Goal: Task Accomplishment & Management: Manage account settings

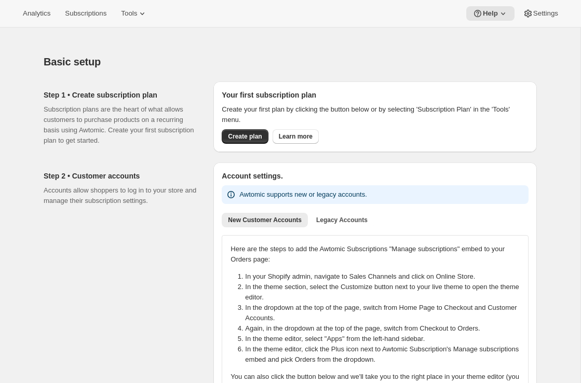
scroll to position [845, 0]
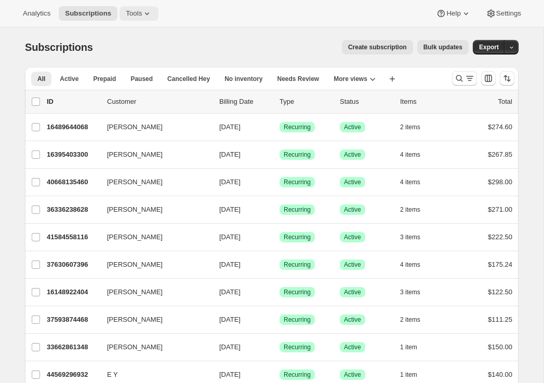
click at [150, 17] on icon at bounding box center [147, 13] width 10 height 10
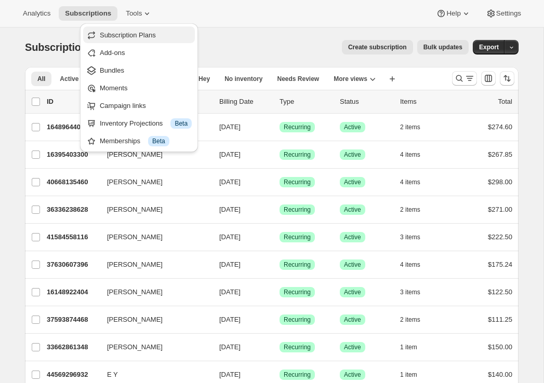
click at [156, 35] on span "Subscription Plans" at bounding box center [128, 35] width 56 height 8
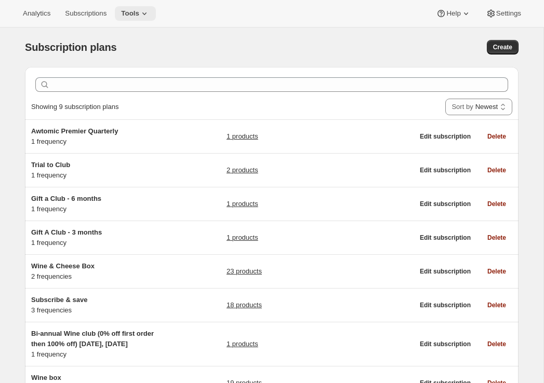
click at [139, 14] on span "Tools" at bounding box center [130, 13] width 18 height 8
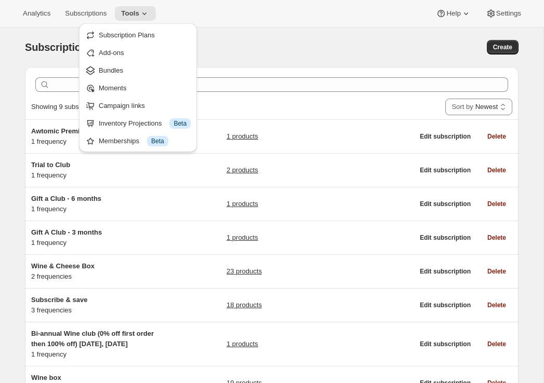
click at [275, 49] on div "Subscription plans" at bounding box center [161, 47] width 273 height 15
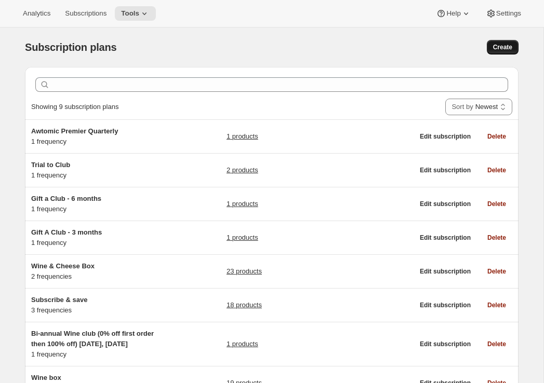
click at [507, 51] on span "Create" at bounding box center [502, 47] width 19 height 8
select select "WEEK"
select select "MONTH"
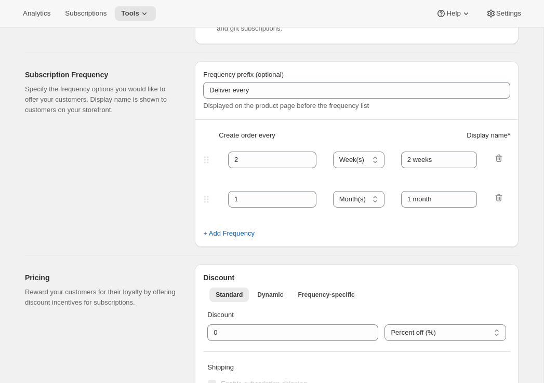
scroll to position [251, 0]
click at [237, 230] on span "+ Add Frequency" at bounding box center [228, 233] width 51 height 10
select select "MONTH"
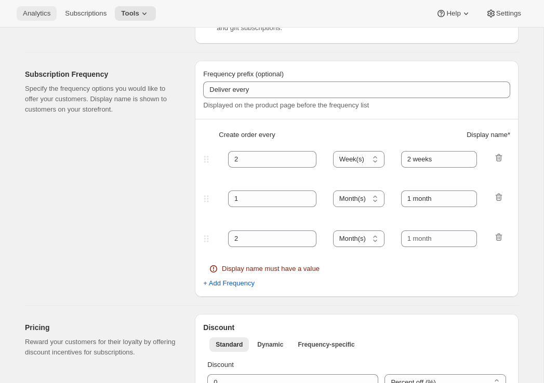
click at [36, 14] on span "Analytics" at bounding box center [37, 13] width 28 height 8
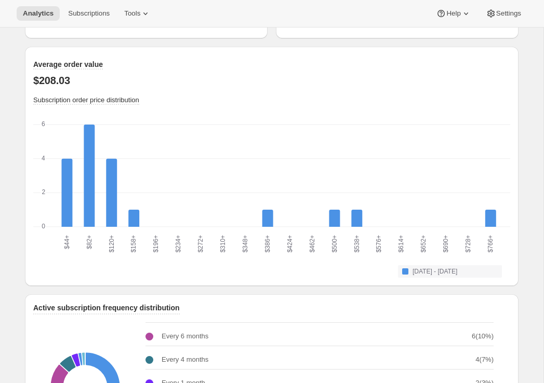
scroll to position [976, 0]
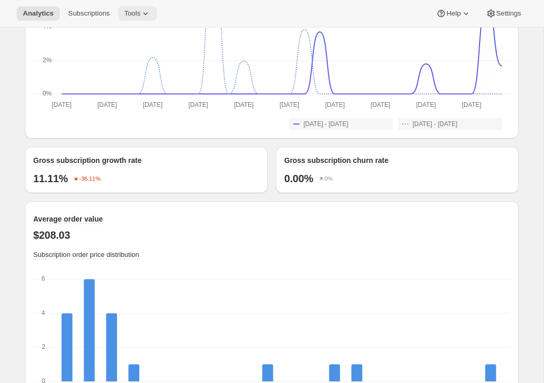
click at [140, 16] on span "Tools" at bounding box center [132, 13] width 16 height 8
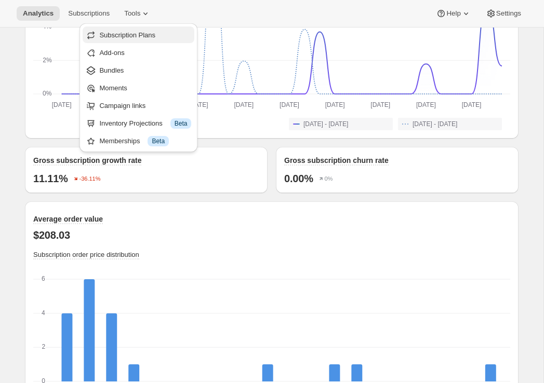
click at [142, 33] on span "Subscription Plans" at bounding box center [127, 35] width 56 height 8
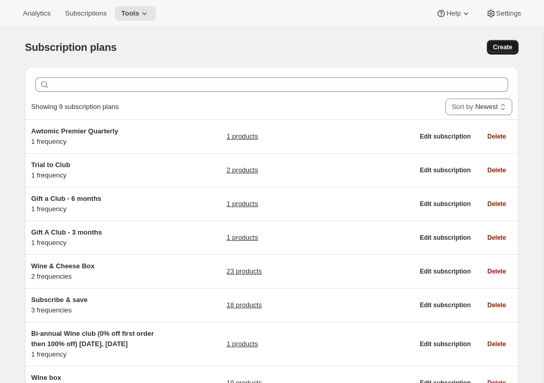
click at [506, 49] on span "Create" at bounding box center [502, 47] width 19 height 8
select select "WEEK"
select select "MONTH"
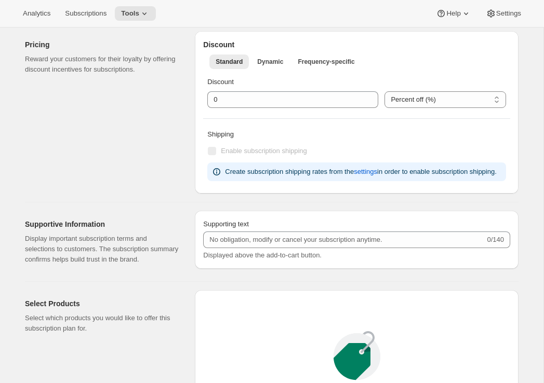
scroll to position [449, 0]
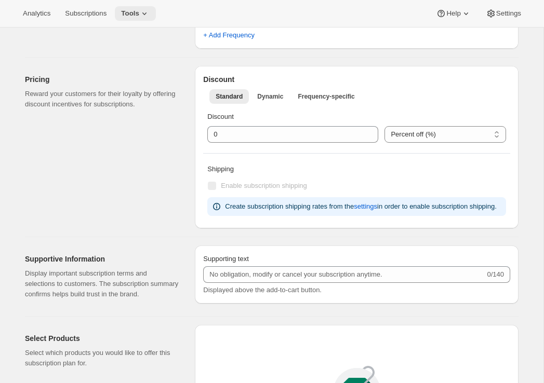
click at [139, 8] on button "Tools" at bounding box center [135, 13] width 41 height 15
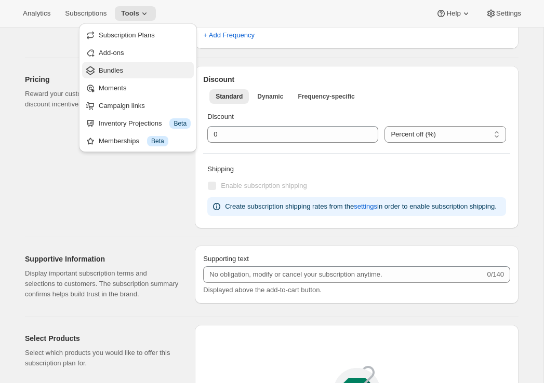
click at [124, 69] on span "Bundles" at bounding box center [145, 70] width 92 height 10
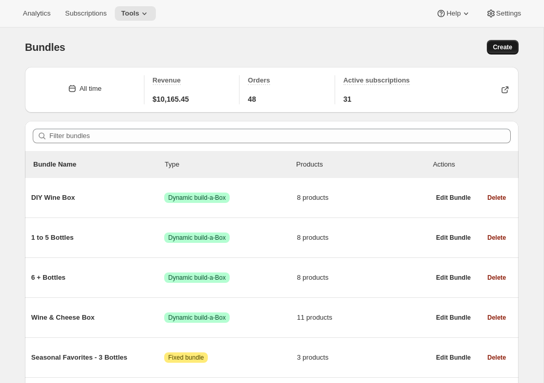
click at [506, 53] on button "Create" at bounding box center [503, 47] width 32 height 15
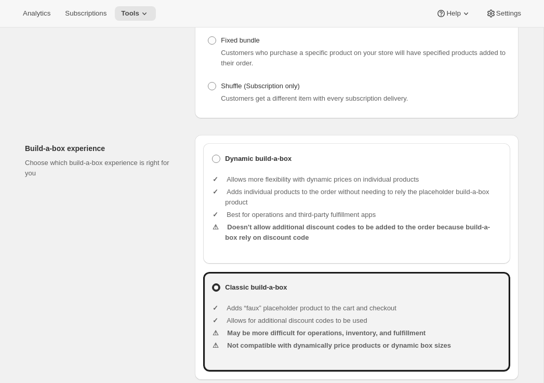
scroll to position [195, 0]
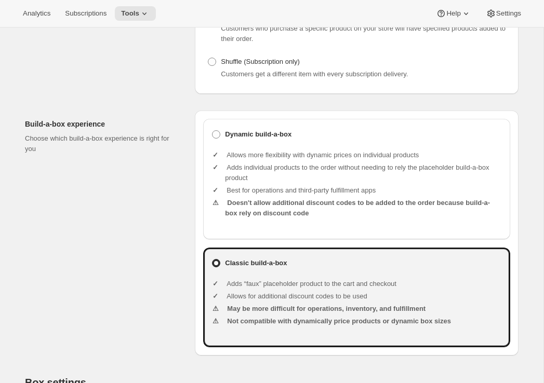
click at [311, 180] on li "Adds individual products to the order without needing to rely the placeholder b…" at bounding box center [363, 173] width 277 height 21
click at [246, 140] on b "Dynamic build-a-box" at bounding box center [258, 134] width 66 height 10
click at [212, 131] on input "Dynamic build-a-box" at bounding box center [212, 130] width 1 height 1
radio input "true"
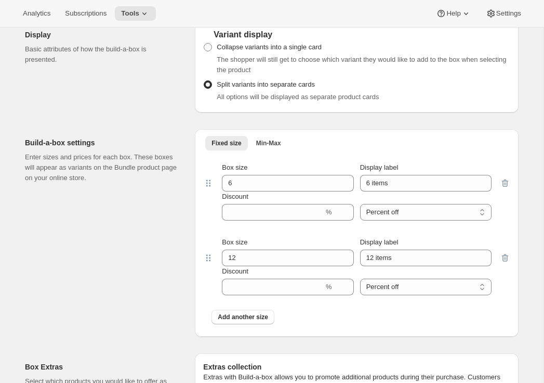
scroll to position [856, 0]
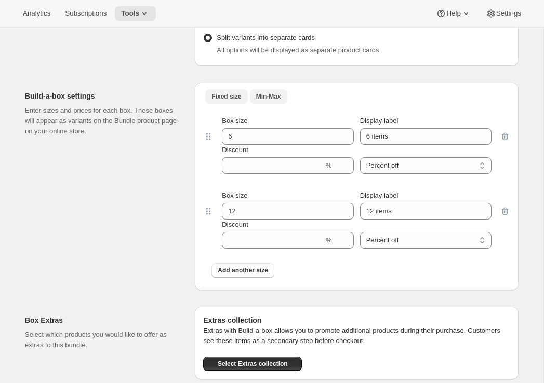
click at [271, 101] on span "Min-Max" at bounding box center [268, 96] width 25 height 8
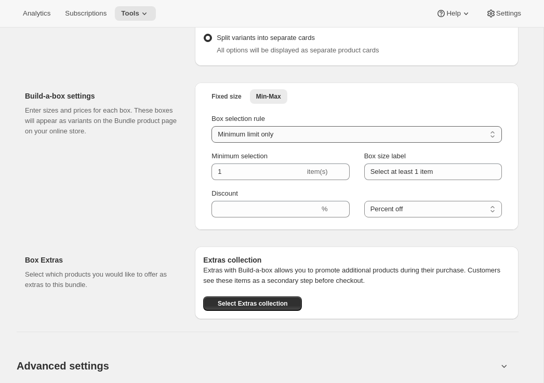
click at [261, 141] on select "Minimum limit only Maximum limit only Minimum and Maximum limits" at bounding box center [356, 134] width 290 height 17
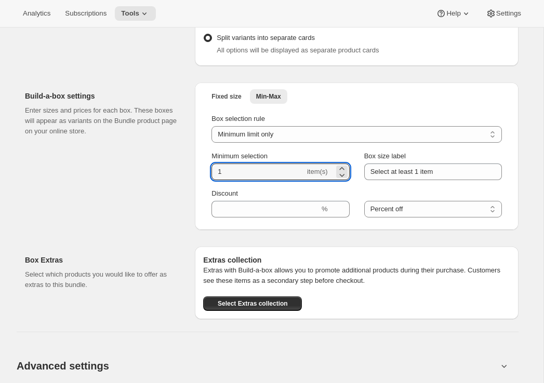
drag, startPoint x: 231, startPoint y: 180, endPoint x: 196, endPoint y: 181, distance: 35.4
click at [197, 181] on div "Fixed size Min-Max More views Fixed size Min-Max More views Box selection rule …" at bounding box center [357, 156] width 324 height 147
type input "2"
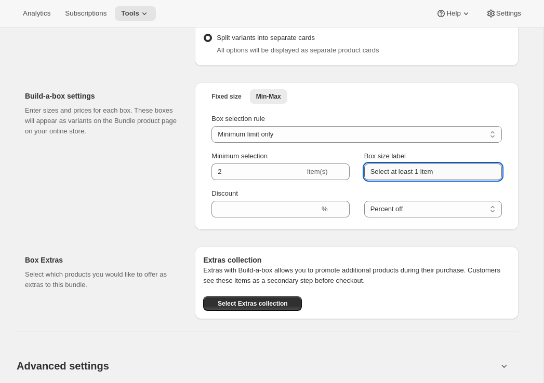
drag, startPoint x: 431, startPoint y: 182, endPoint x: 417, endPoint y: 182, distance: 14.0
click at [417, 180] on input "Select at least 1 item" at bounding box center [433, 172] width 138 height 17
type input "Select at least 2 bottles"
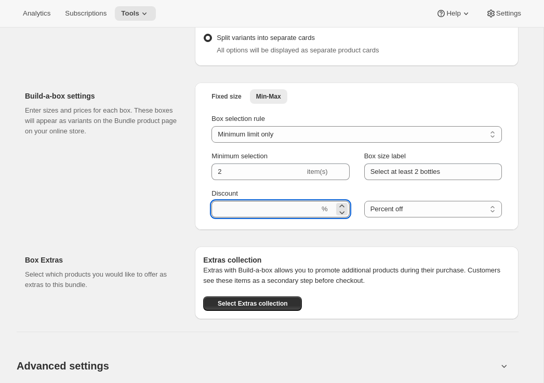
click at [301, 218] on input "Discount" at bounding box center [265, 209] width 108 height 17
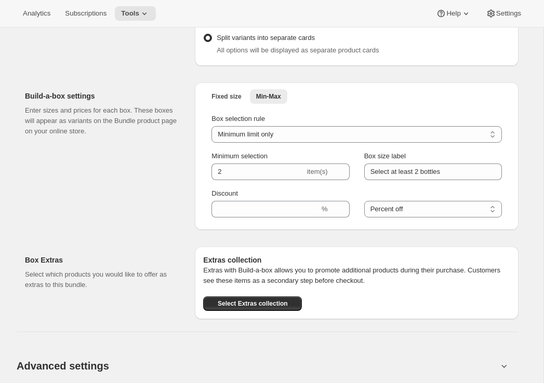
click at [110, 210] on div "Build-a-box settings Enter sizes and prices for each box. These boxes will appe…" at bounding box center [106, 156] width 162 height 147
click at [145, 15] on icon at bounding box center [144, 13] width 10 height 10
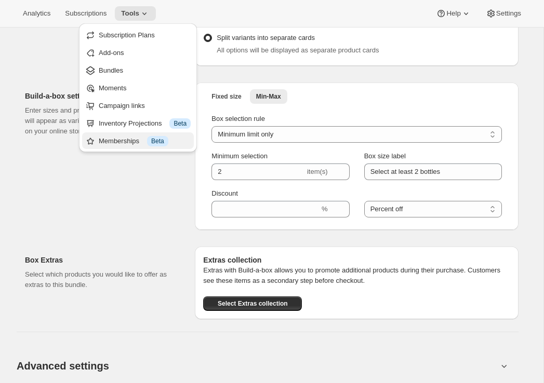
click at [113, 141] on div "Memberships Info Beta" at bounding box center [145, 141] width 92 height 10
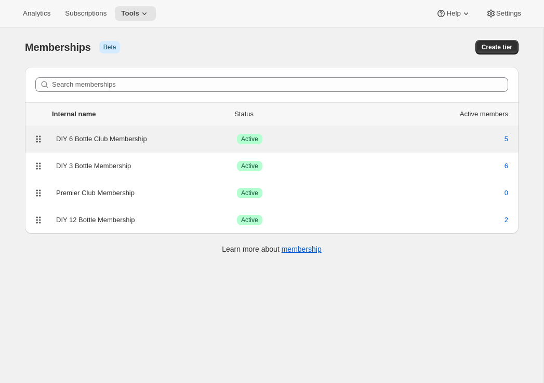
click at [175, 140] on div "DIY 6 Bottle Club Membership" at bounding box center [146, 139] width 181 height 10
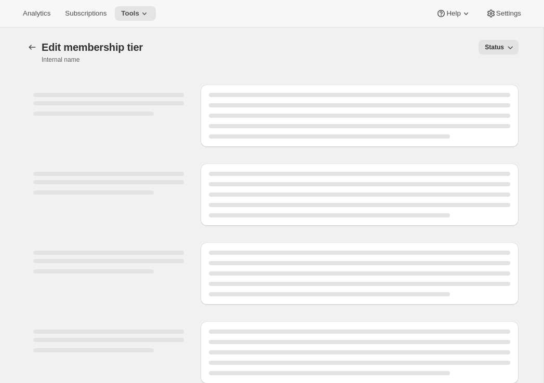
select select "variants"
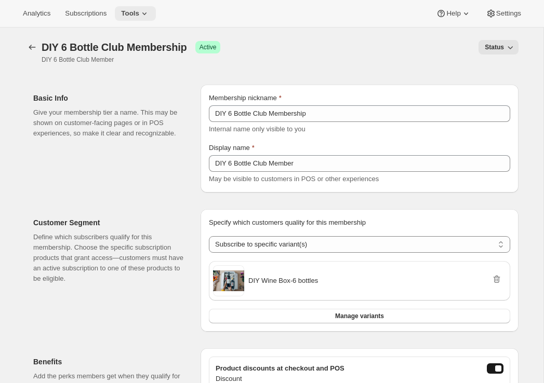
click at [150, 15] on icon at bounding box center [144, 13] width 10 height 10
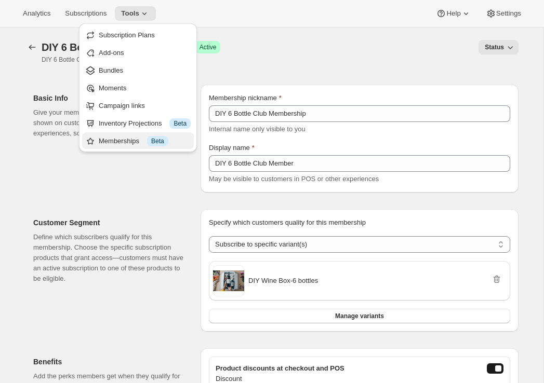
click at [97, 138] on div "Memberships Info Beta" at bounding box center [137, 141] width 105 height 10
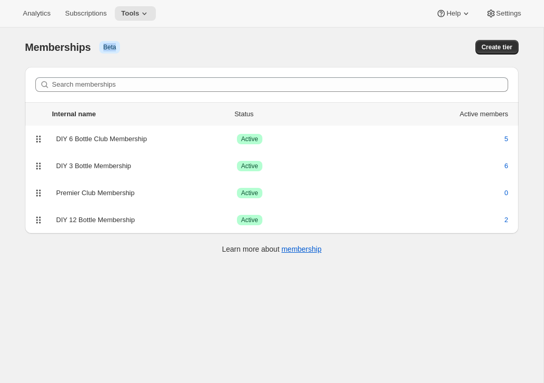
drag, startPoint x: 121, startPoint y: 49, endPoint x: 102, endPoint y: 49, distance: 18.7
click at [102, 49] on div "Memberships Info Beta" at bounding box center [159, 47] width 269 height 15
click at [102, 48] on span "Info Beta" at bounding box center [109, 47] width 21 height 12
click at [162, 51] on div "Memberships Info Beta" at bounding box center [159, 47] width 269 height 15
click at [145, 16] on icon at bounding box center [144, 13] width 10 height 10
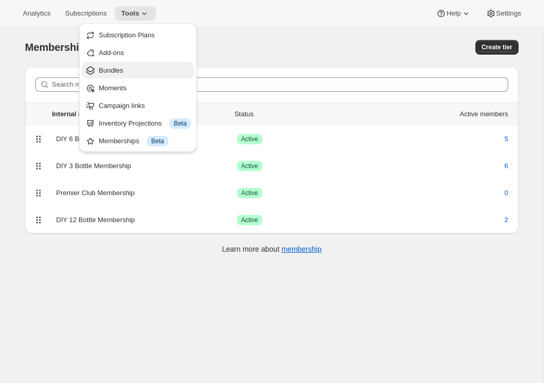
click at [153, 68] on span "Bundles" at bounding box center [145, 70] width 92 height 10
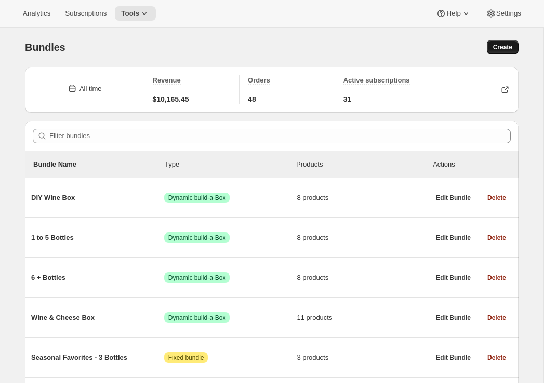
click at [511, 47] on span "Create" at bounding box center [502, 47] width 19 height 8
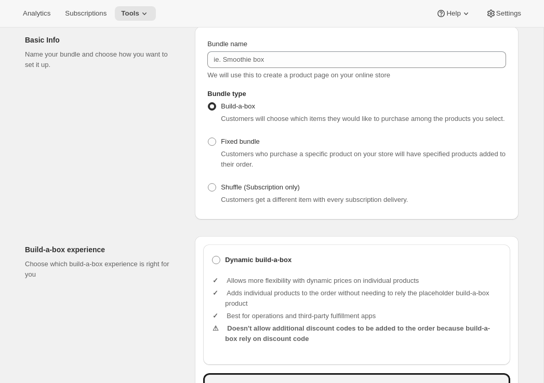
scroll to position [68, 0]
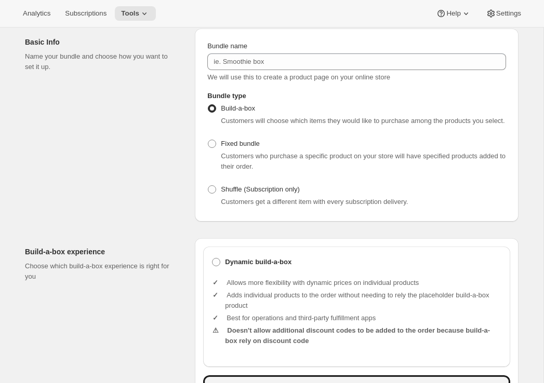
click at [245, 257] on div "Dynamic build-a-box Allows more flexibility with dynamic prices on individual p…" at bounding box center [357, 360] width 324 height 245
click at [244, 267] on b "Dynamic build-a-box" at bounding box center [258, 262] width 66 height 10
click at [212, 259] on input "Dynamic build-a-box" at bounding box center [212, 258] width 1 height 1
radio input "true"
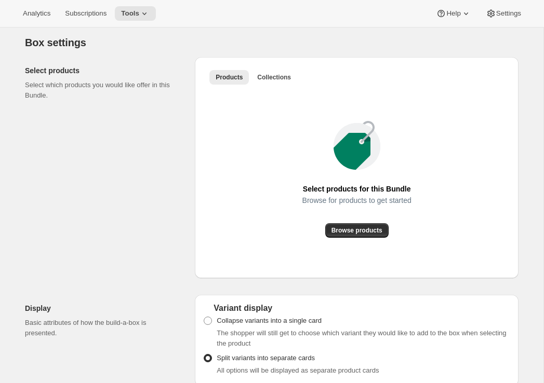
scroll to position [547, 0]
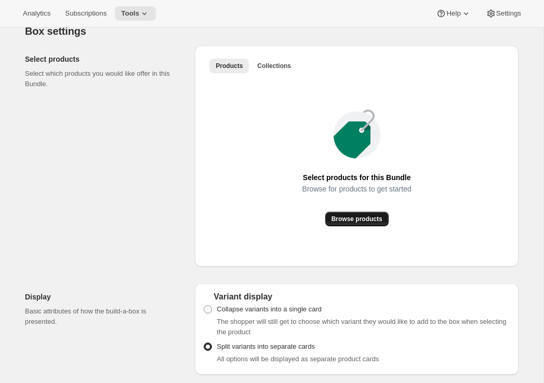
click at [336, 223] on span "Browse products" at bounding box center [356, 219] width 51 height 8
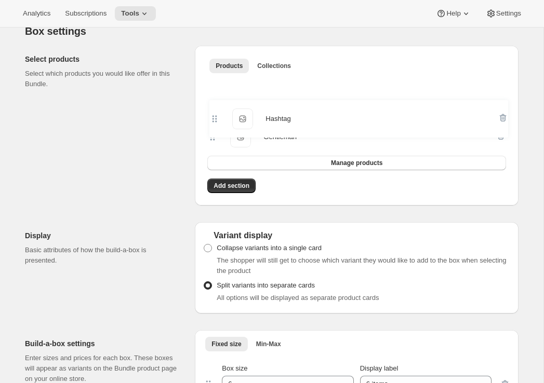
drag, startPoint x: 209, startPoint y: 148, endPoint x: 211, endPoint y: 113, distance: 34.9
click at [211, 113] on div "Gentleman Gentleman Hashtag Hashtag" at bounding box center [356, 118] width 299 height 75
click at [216, 190] on span "Add section" at bounding box center [231, 186] width 36 height 8
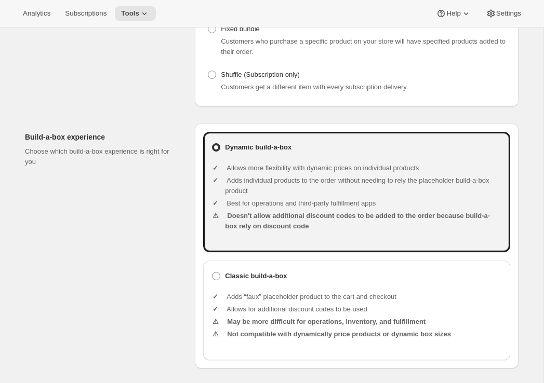
scroll to position [0, 0]
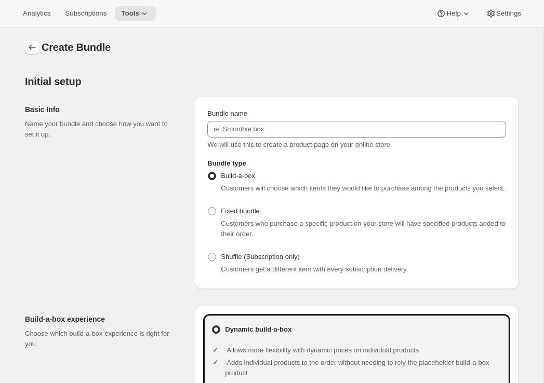
click at [37, 48] on button "Bundles" at bounding box center [32, 47] width 15 height 15
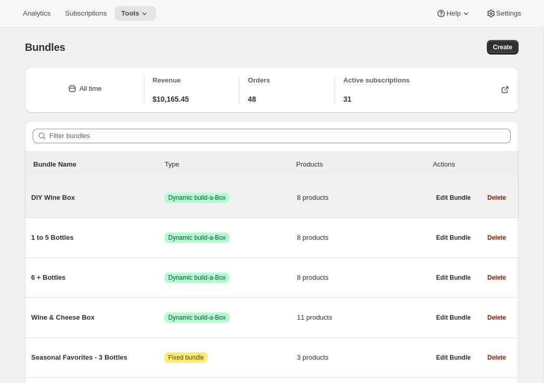
click at [108, 200] on span "DIY Wine Box" at bounding box center [97, 198] width 133 height 10
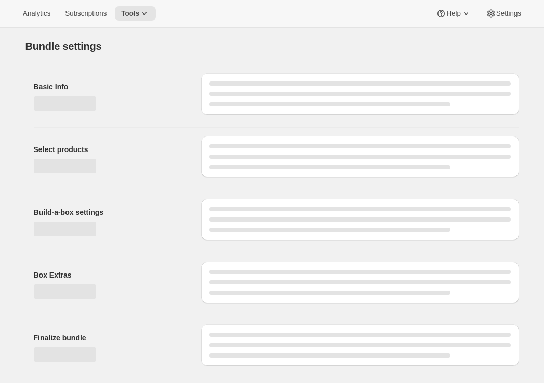
type input "DIY Wine Box"
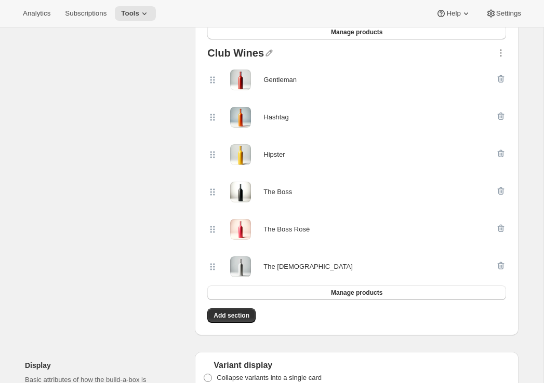
scroll to position [353, 0]
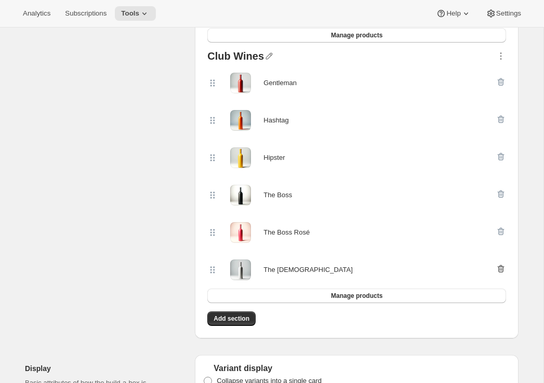
click at [500, 268] on icon "button" at bounding box center [500, 269] width 1 height 3
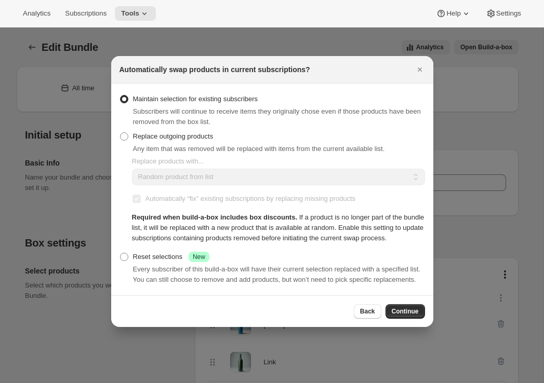
scroll to position [0, 0]
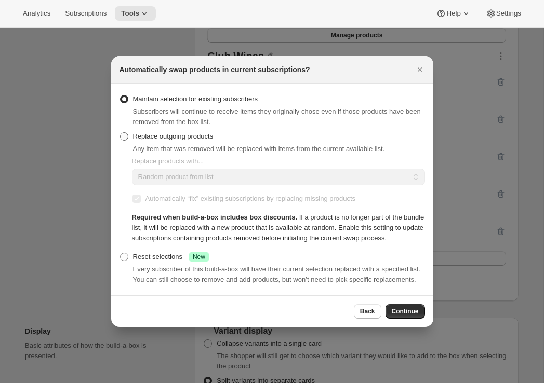
click at [175, 131] on span "Replace outgoing products" at bounding box center [173, 136] width 80 height 10
click at [120, 132] on input "Replace outgoing products" at bounding box center [120, 132] width 1 height 1
radio input "true"
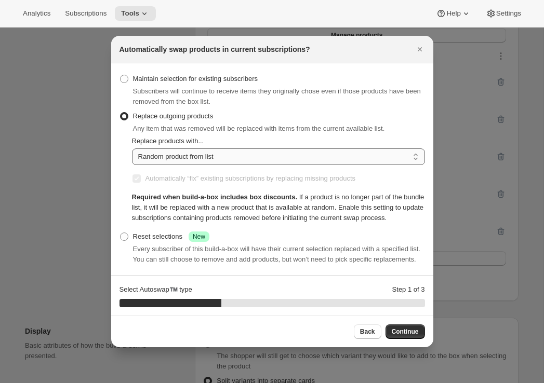
click at [198, 156] on select "Random product from list Matching product type Select specific replacements" at bounding box center [278, 157] width 293 height 17
select select "selection"
click at [132, 149] on select "Random product from list Matching product type Select specific replacements" at bounding box center [278, 157] width 293 height 17
click at [402, 333] on span "Continue" at bounding box center [405, 332] width 27 height 8
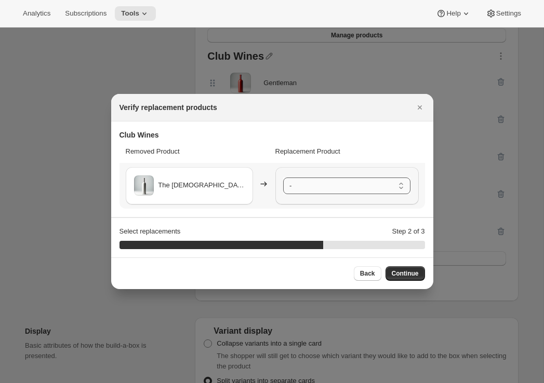
click at [335, 192] on select "- Gentleman - Default Title Hashtag - Default Title Hipster - Default Title The…" at bounding box center [346, 186] width 127 height 17
click at [420, 109] on icon "Close" at bounding box center [419, 107] width 10 height 10
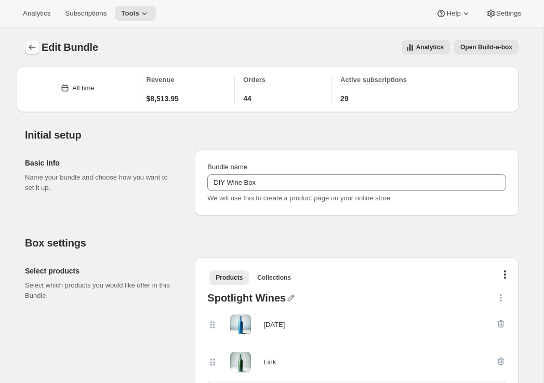
click at [29, 47] on icon "Bundles" at bounding box center [32, 47] width 10 height 10
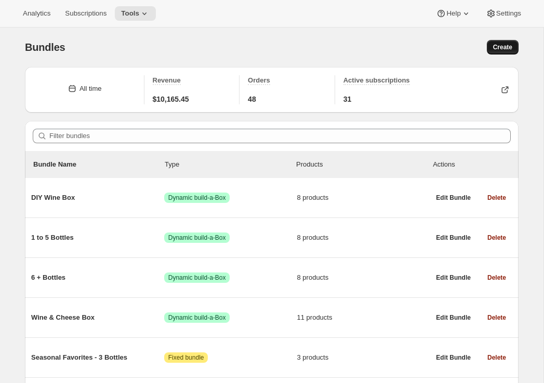
click at [494, 46] on span "Create" at bounding box center [502, 47] width 19 height 8
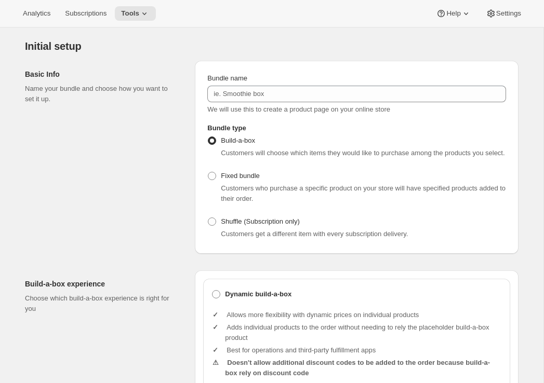
scroll to position [37, 0]
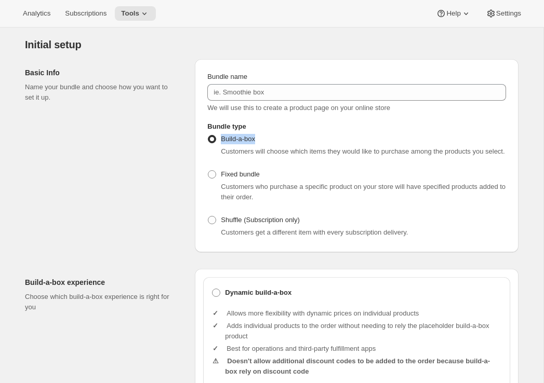
drag, startPoint x: 264, startPoint y: 143, endPoint x: 222, endPoint y: 143, distance: 42.1
click at [222, 143] on div "Build-a-box Customers will choose which items they would like to purchase among…" at bounding box center [356, 144] width 299 height 25
click at [243, 300] on label "Dynamic build-a-box" at bounding box center [356, 293] width 290 height 15
click at [212, 289] on input "Dynamic build-a-box" at bounding box center [212, 289] width 1 height 1
radio input "true"
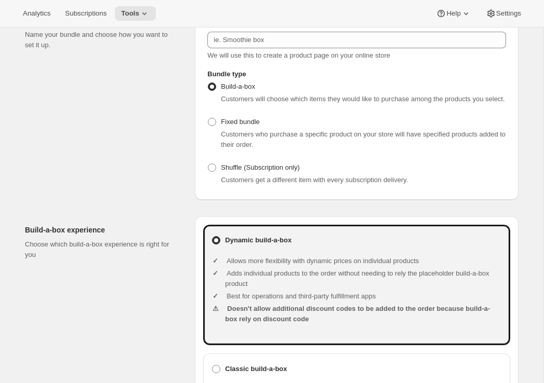
scroll to position [96, 0]
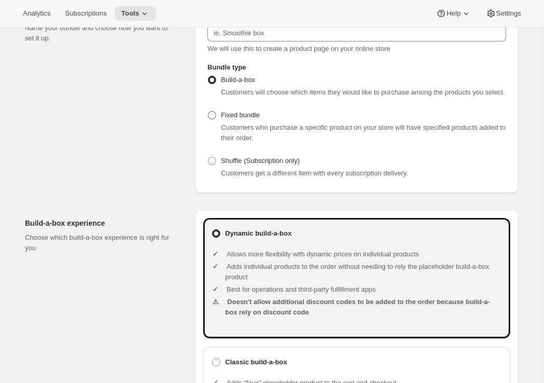
click at [239, 120] on span "Fixed bundle" at bounding box center [240, 115] width 38 height 10
click at [208, 112] on input "Fixed bundle" at bounding box center [208, 111] width 1 height 1
radio input "true"
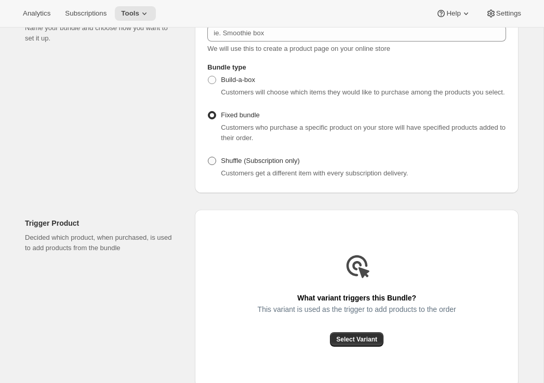
click at [232, 165] on span "Shuffle (Subscription only)" at bounding box center [260, 161] width 79 height 8
click at [208, 157] on input "Shuffle (Subscription only)" at bounding box center [208, 157] width 1 height 1
radio input "true"
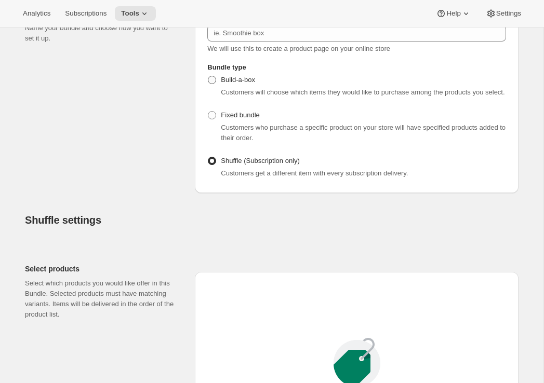
click at [248, 83] on span "Build-a-box" at bounding box center [238, 80] width 34 height 8
click at [208, 76] on input "Build-a-box" at bounding box center [208, 76] width 1 height 1
radio input "true"
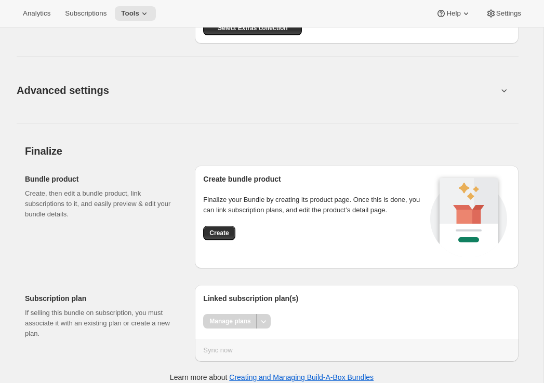
scroll to position [1180, 0]
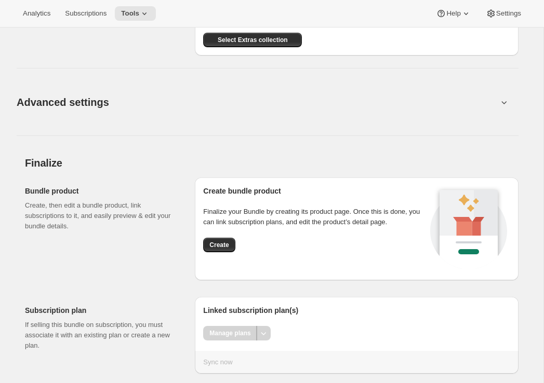
click at [76, 111] on span "Advanced settings" at bounding box center [63, 102] width 92 height 17
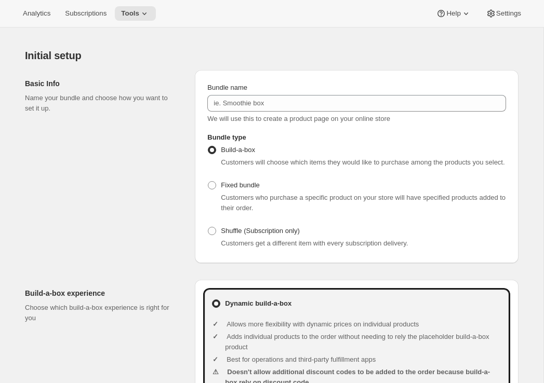
scroll to position [0, 0]
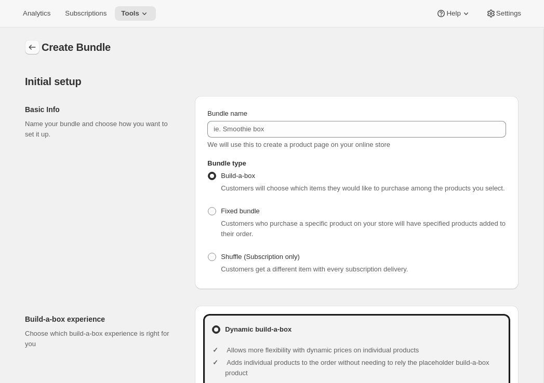
click at [27, 50] on icon "Bundles" at bounding box center [32, 47] width 10 height 10
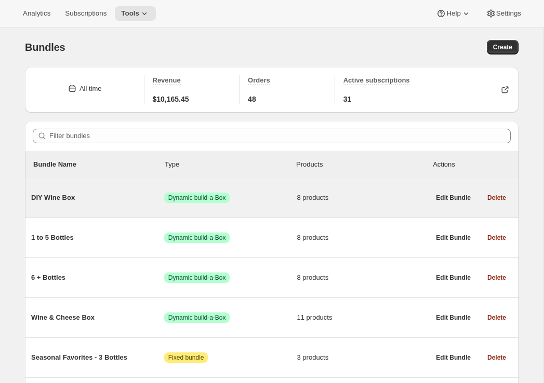
click at [113, 208] on div "DIY Wine Box Success Dynamic build-a-Box 8 products" at bounding box center [230, 197] width 398 height 27
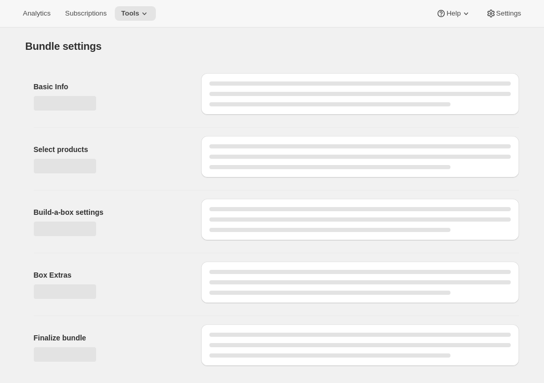
type input "DIY Wine Box"
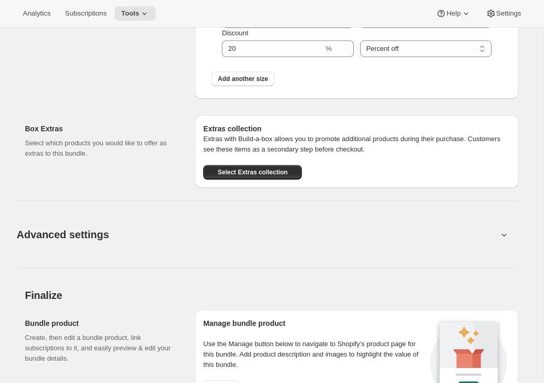
scroll to position [1016, 0]
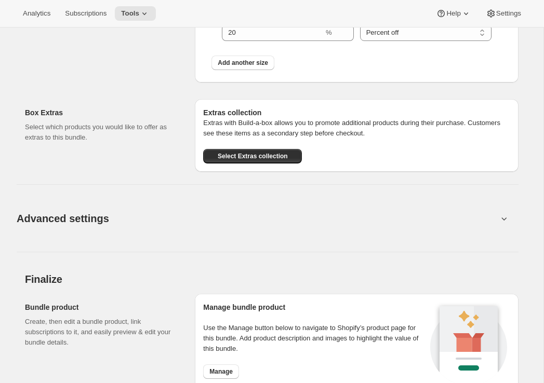
click at [69, 218] on span "Advanced settings" at bounding box center [63, 218] width 92 height 17
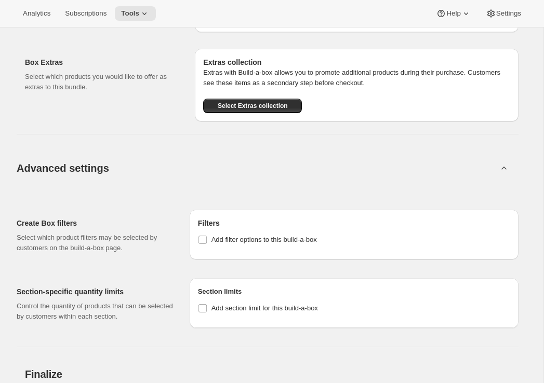
scroll to position [1184, 0]
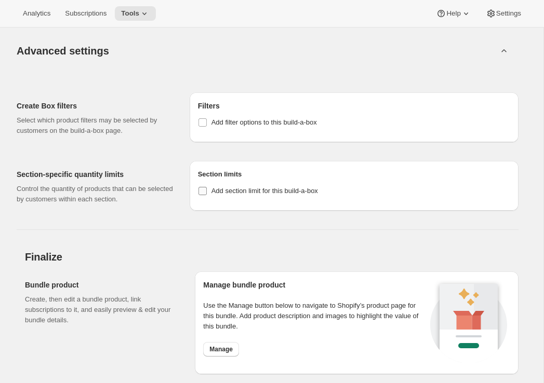
click at [203, 192] on input "Add section limit for this build-a-box" at bounding box center [202, 191] width 8 height 8
checkbox input "true"
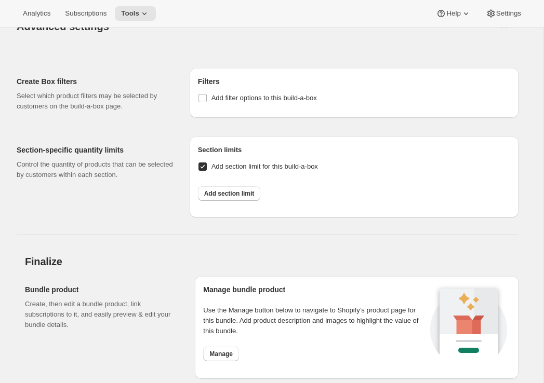
scroll to position [1213, 0]
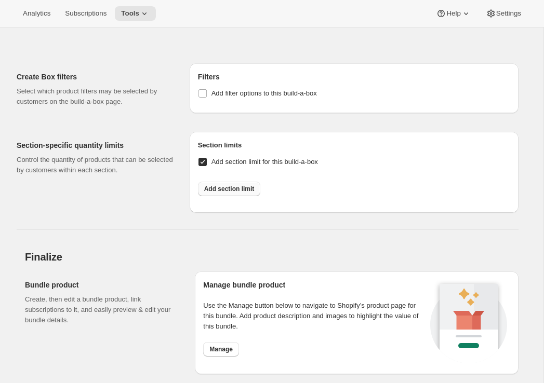
click at [217, 185] on span "Add section limit" at bounding box center [229, 189] width 50 height 8
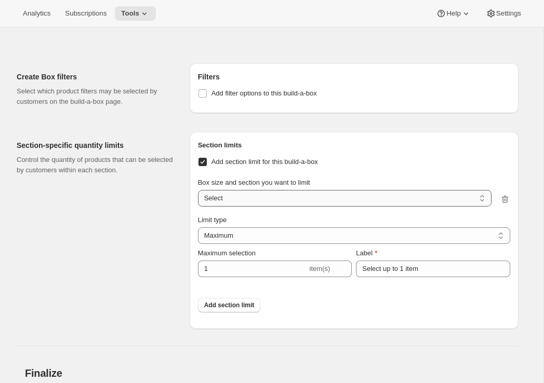
click at [224, 195] on select "3 bottles / Spotlight Wines 3 bottles / Club Wines 6 bottles / Spotlight Wines …" at bounding box center [344, 198] width 293 height 17
select select "gid://shopify/ProductVariant/41085701750820_255a0634-dd1b-4f32-b1e5-8cbb5ea4b3a2"
click at [198, 190] on select "3 bottles / Spotlight Wines 3 bottles / Club Wines 6 bottles / Spotlight Wines …" at bounding box center [344, 198] width 293 height 17
click at [278, 159] on span "Add section limit for this build-a-box" at bounding box center [264, 162] width 106 height 8
click at [207, 159] on input "Add section limit for this build-a-box" at bounding box center [202, 162] width 8 height 8
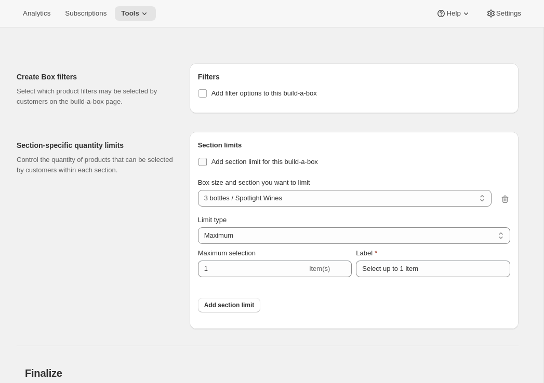
checkbox input "false"
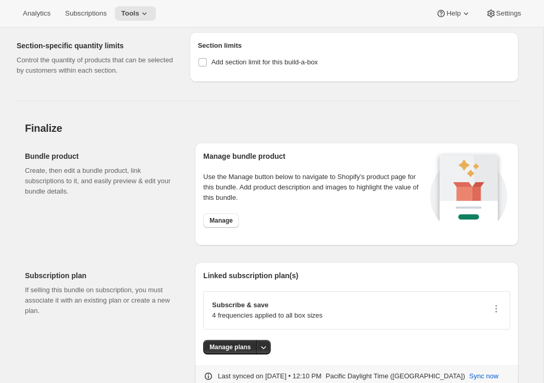
scroll to position [1347, 0]
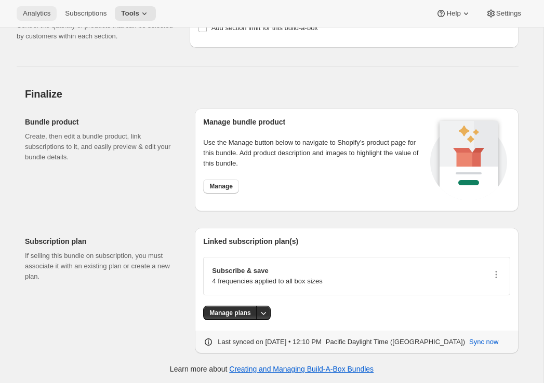
click at [39, 10] on span "Analytics" at bounding box center [37, 13] width 28 height 8
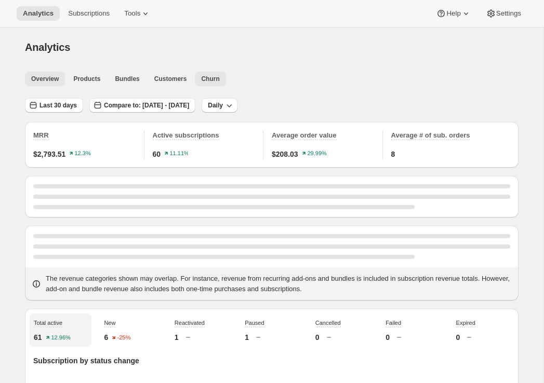
click at [210, 81] on span "Churn" at bounding box center [210, 79] width 18 height 8
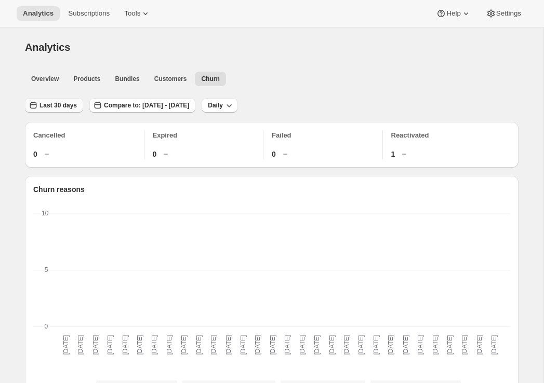
click at [60, 105] on span "Last 30 days" at bounding box center [57, 105] width 37 height 8
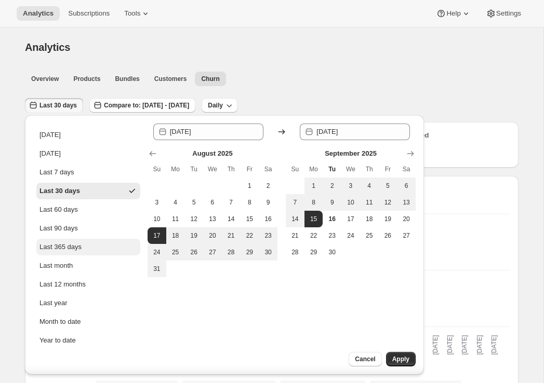
click at [51, 248] on div "Last 365 days" at bounding box center [60, 247] width 42 height 10
type input "2024-09-16"
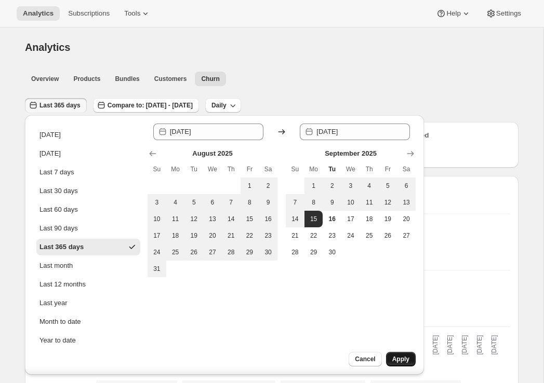
click at [401, 360] on span "Apply" at bounding box center [400, 359] width 17 height 8
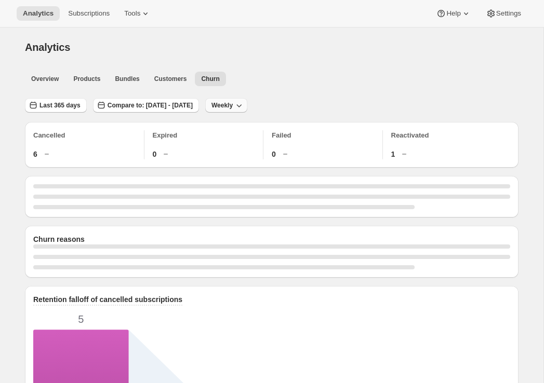
click at [233, 108] on span "Weekly" at bounding box center [221, 105] width 21 height 8
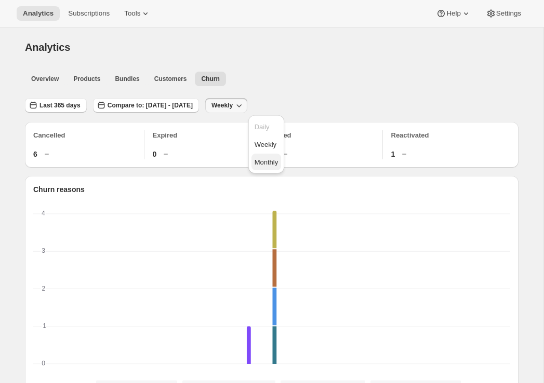
click at [261, 160] on span "Monthly" at bounding box center [266, 162] width 24 height 8
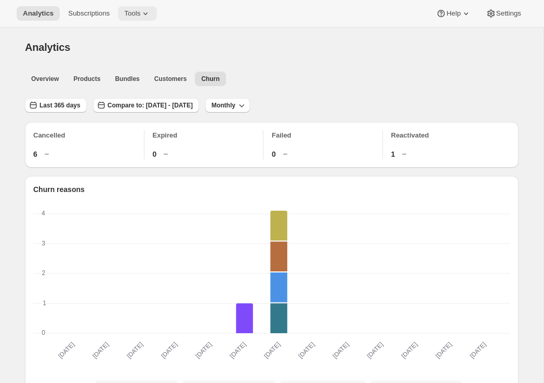
click at [138, 13] on span "Tools" at bounding box center [132, 13] width 16 height 8
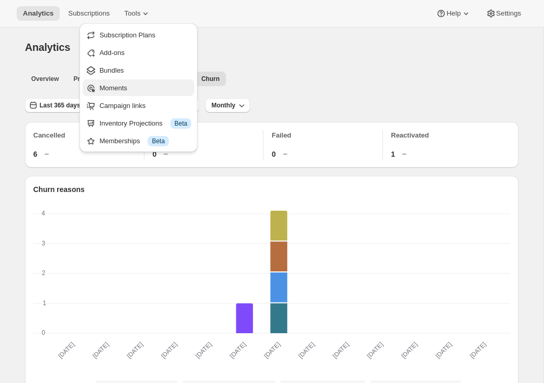
click at [117, 82] on button "Moments" at bounding box center [139, 87] width 112 height 17
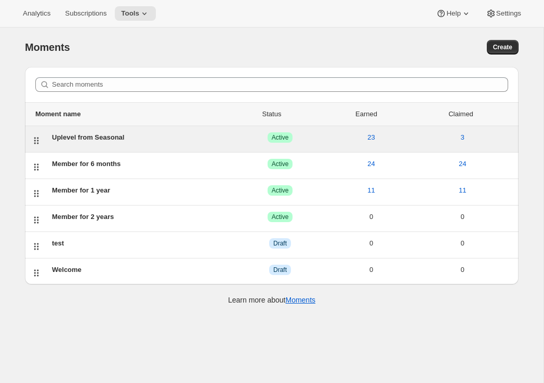
click at [156, 137] on div "Uplevel from Seasonal" at bounding box center [143, 137] width 182 height 10
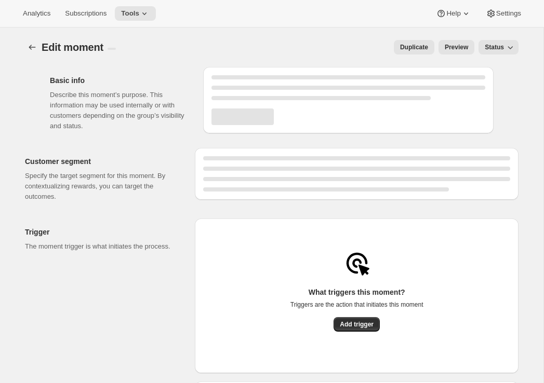
select select "subscribesTo"
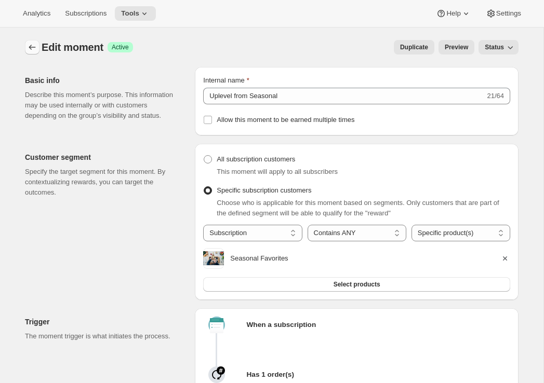
click at [33, 51] on icon "Create moment" at bounding box center [32, 47] width 10 height 10
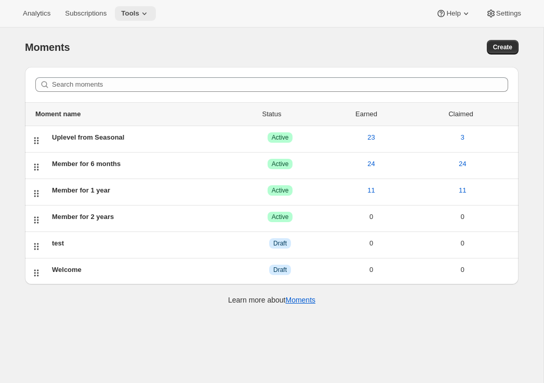
click at [137, 16] on span "Tools" at bounding box center [130, 13] width 18 height 8
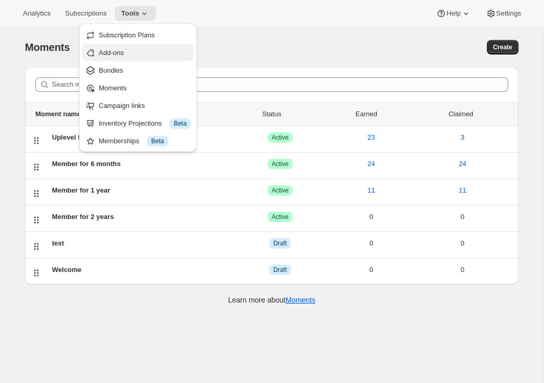
click at [124, 50] on span "Add-ons" at bounding box center [111, 53] width 25 height 8
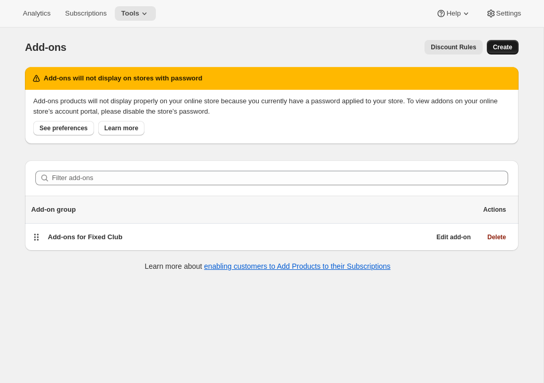
click at [514, 52] on button "Create" at bounding box center [503, 47] width 32 height 15
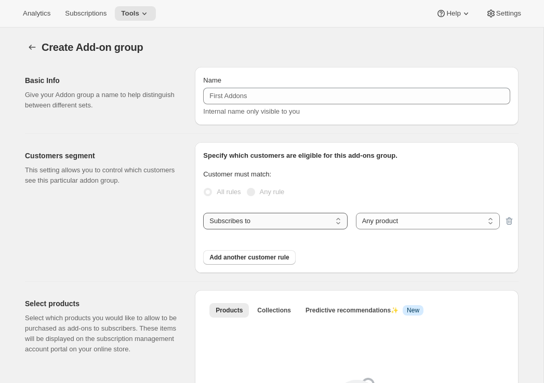
click at [255, 219] on select "Subscribes to Shipping address is Customer tags" at bounding box center [275, 221] width 144 height 17
select select "customerTags"
click at [203, 213] on select "Subscribes to Shipping address is Customer tags" at bounding box center [275, 221] width 144 height 17
select select "customerTags_some"
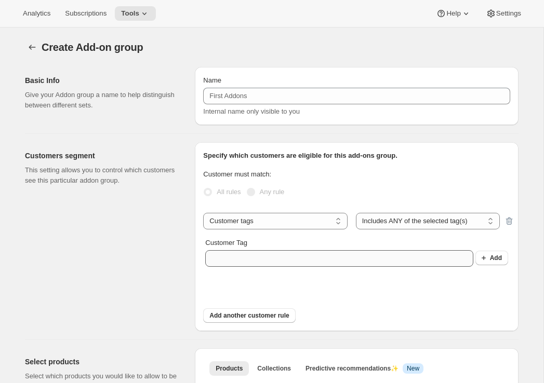
click at [328, 266] on div "Customer Tag Add" at bounding box center [356, 259] width 303 height 42
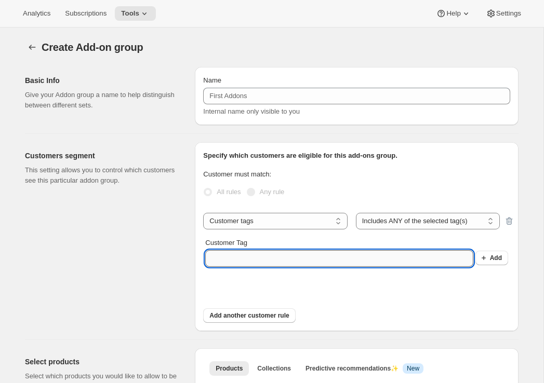
click at [328, 264] on input "Customer Tag" at bounding box center [338, 258] width 267 height 17
type input "VIP"
click at [503, 254] on button "Add" at bounding box center [491, 258] width 33 height 15
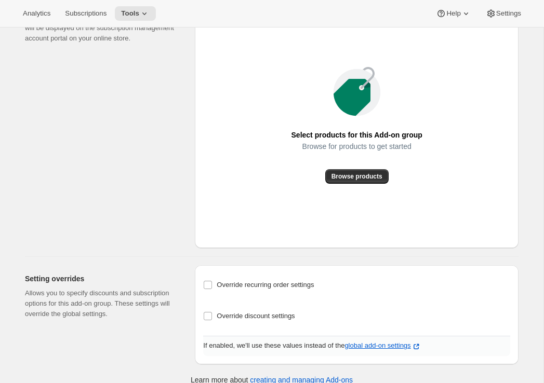
scroll to position [392, 0]
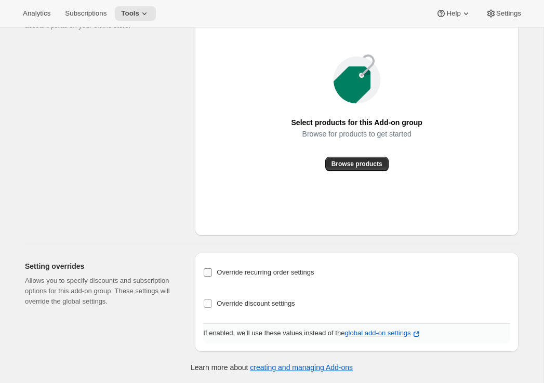
click at [286, 269] on span "Override recurring order settings" at bounding box center [265, 273] width 97 height 8
click at [212, 269] on input "Override recurring order settings" at bounding box center [208, 273] width 8 height 8
checkbox input "true"
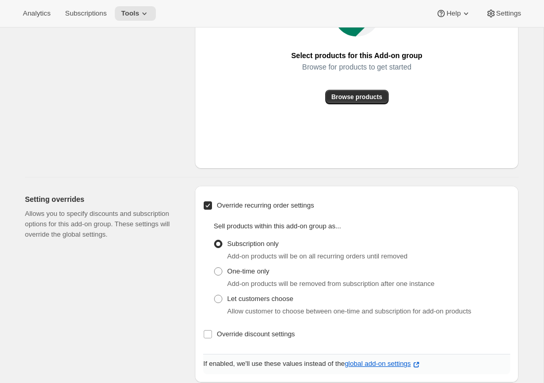
scroll to position [490, 0]
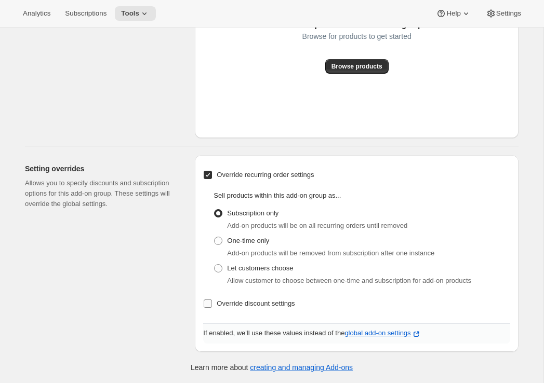
click at [254, 304] on span "Override discount settings" at bounding box center [256, 304] width 78 height 8
click at [212, 304] on input "Override discount settings" at bounding box center [208, 304] width 8 height 8
checkbox input "true"
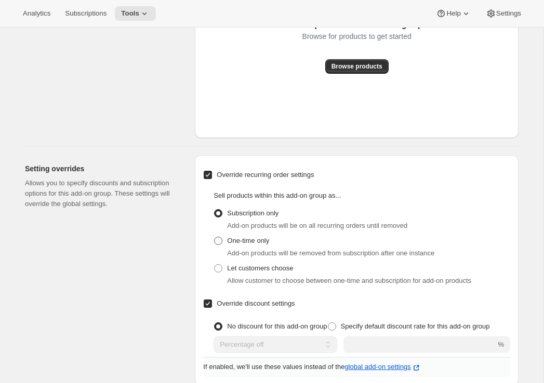
click at [258, 240] on span "One-time only" at bounding box center [248, 241] width 42 height 8
click at [214, 237] on input "One-time only" at bounding box center [214, 237] width 1 height 1
radio input "true"
click at [263, 213] on span "Subscription only" at bounding box center [252, 213] width 51 height 8
click at [214, 210] on input "Subscription only" at bounding box center [214, 209] width 1 height 1
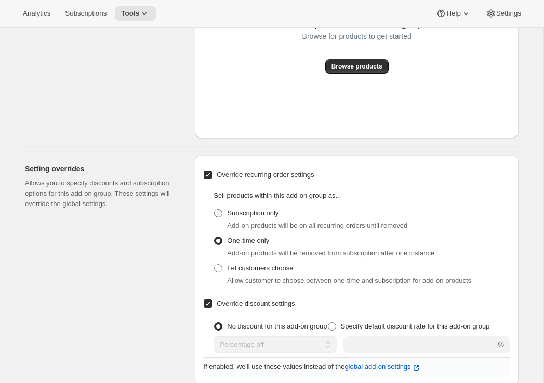
radio input "true"
click at [253, 272] on span "Let customers choose" at bounding box center [260, 268] width 66 height 10
click at [214, 265] on input "Let customers choose" at bounding box center [214, 264] width 1 height 1
radio input "true"
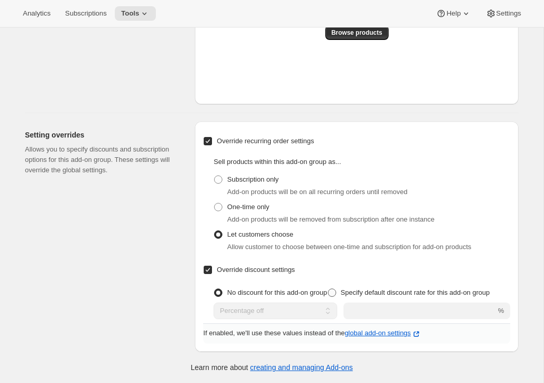
click at [350, 294] on span "Specify default discount rate for this add-on group" at bounding box center [415, 293] width 149 height 8
click at [328, 289] on input "Specify default discount rate for this add-on group" at bounding box center [328, 289] width 1 height 1
radio input "true"
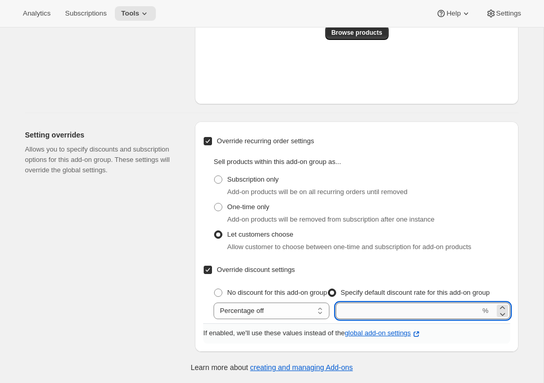
click at [391, 304] on input "integer" at bounding box center [407, 311] width 144 height 17
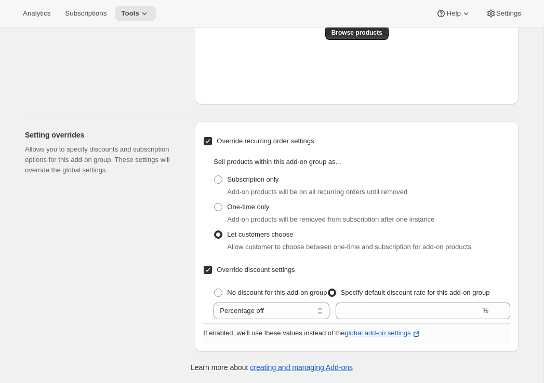
click at [136, 274] on div "Setting overrides Allows you to specify discounts and subscription options for …" at bounding box center [106, 237] width 162 height 231
select select "subscribe"
checkbox input "false"
radio input "true"
checkbox input "false"
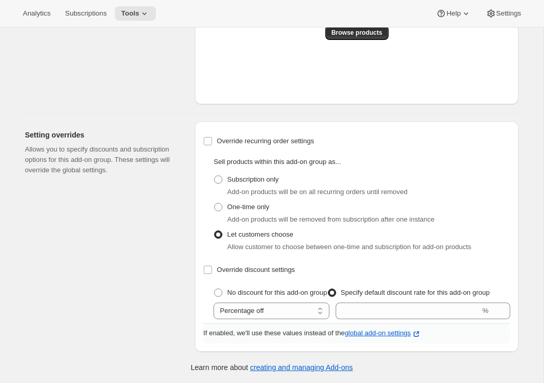
radio input "true"
select select "all"
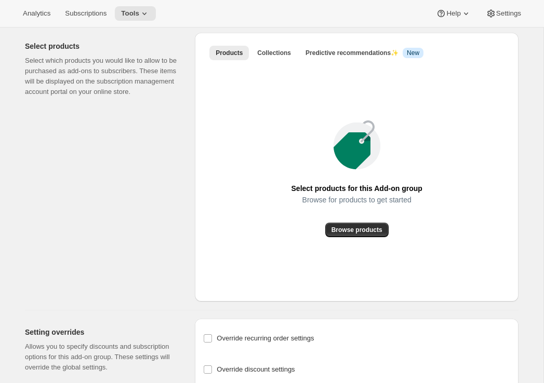
scroll to position [0, 0]
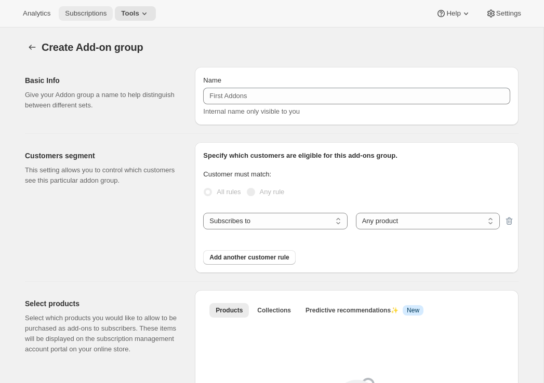
click at [89, 11] on span "Subscriptions" at bounding box center [86, 13] width 42 height 8
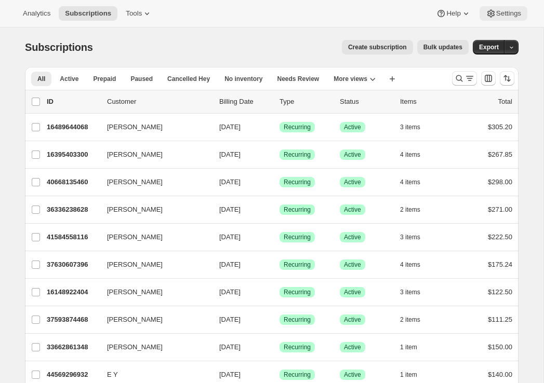
click at [508, 11] on span "Settings" at bounding box center [508, 13] width 25 height 8
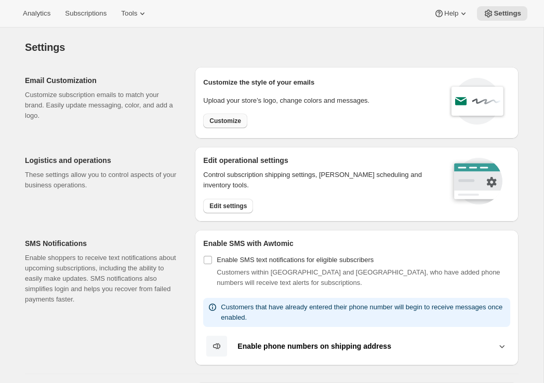
click at [234, 122] on span "Customize" at bounding box center [225, 121] width 32 height 8
select select "subscriptionMessage"
select select "5"
select select "15"
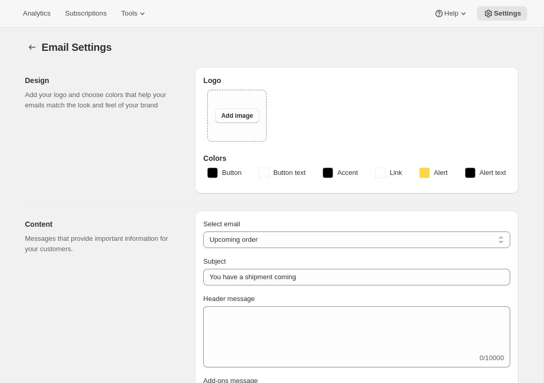
select select "14"
type input "Awtomic Drinks"
click at [31, 43] on icon "Settings" at bounding box center [32, 47] width 10 height 10
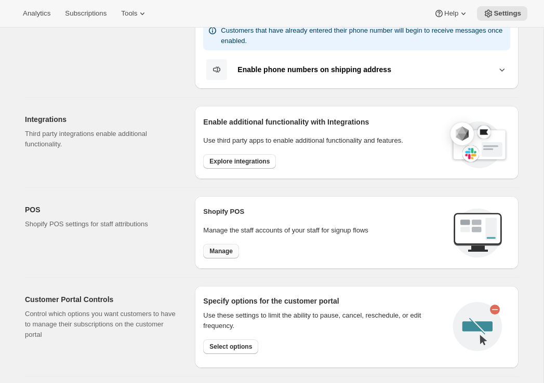
scroll to position [272, 0]
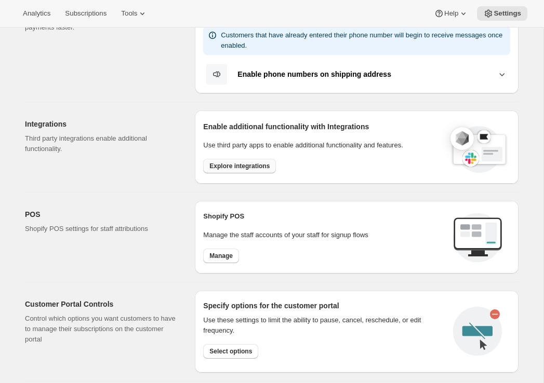
click at [224, 163] on span "Explore integrations" at bounding box center [239, 166] width 60 height 8
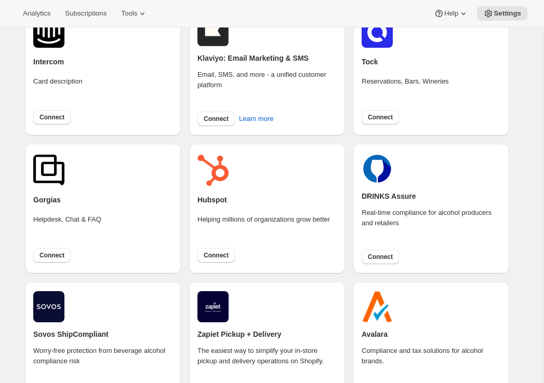
scroll to position [51, 0]
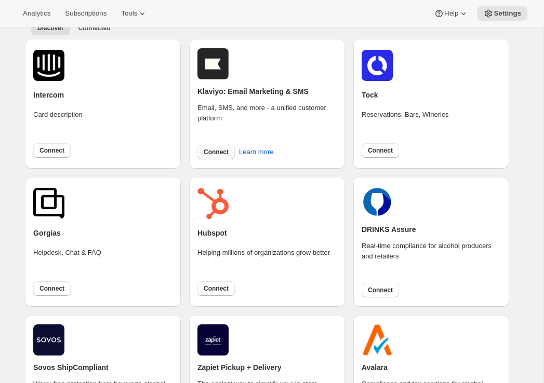
click at [216, 151] on span "Connect" at bounding box center [216, 152] width 25 height 8
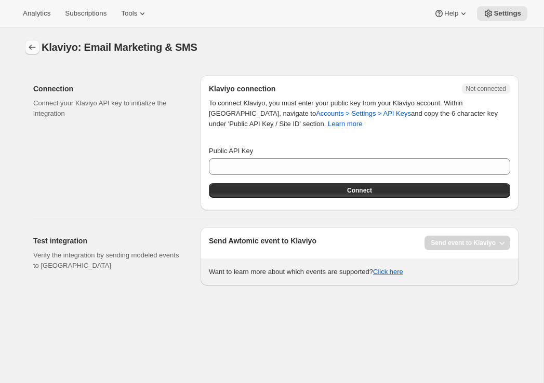
click at [30, 48] on icon "button" at bounding box center [32, 47] width 7 height 5
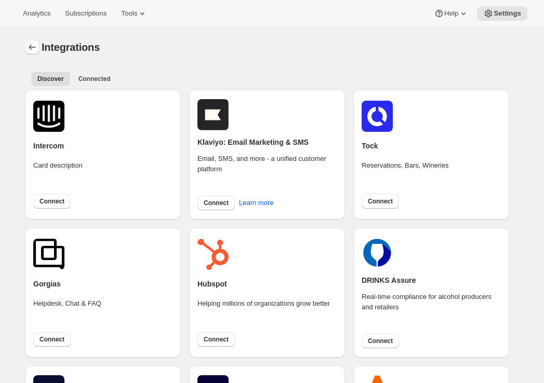
click at [27, 48] on icon "Settings" at bounding box center [32, 47] width 10 height 10
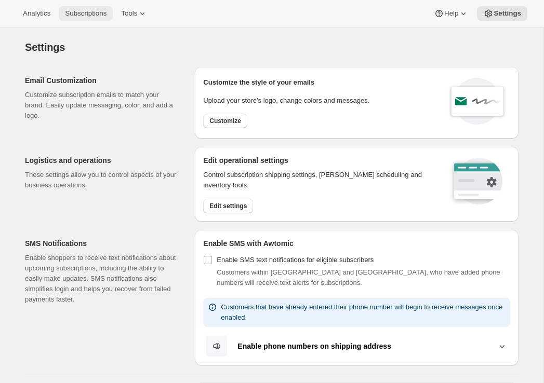
click at [96, 20] on button "Subscriptions" at bounding box center [86, 13] width 54 height 15
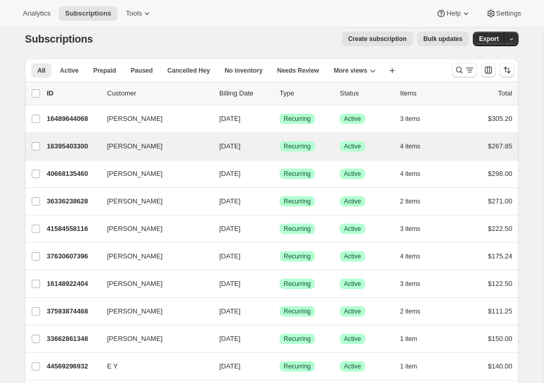
scroll to position [8, 0]
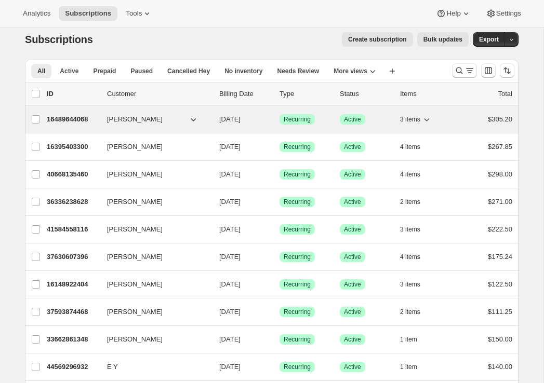
click at [68, 121] on p "16489644068" at bounding box center [73, 119] width 52 height 10
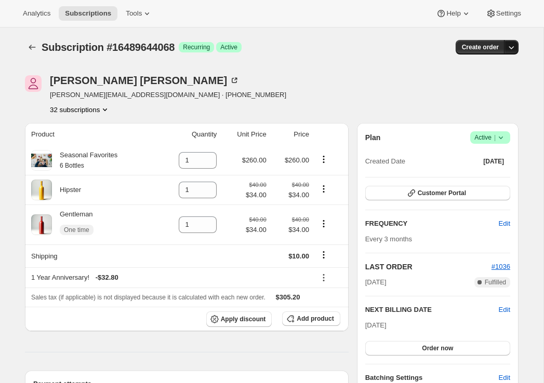
click at [514, 48] on icon "button" at bounding box center [511, 47] width 10 height 10
click at [462, 86] on span "Create custom one-time order" at bounding box center [467, 87] width 90 height 8
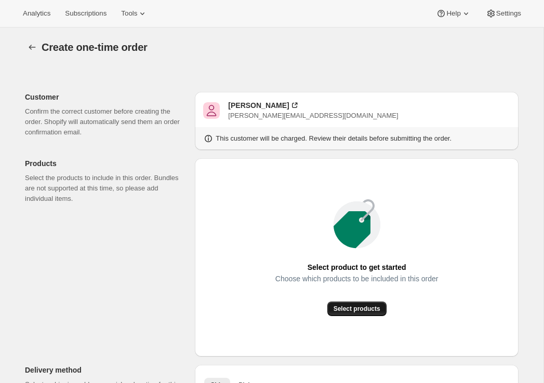
click at [360, 307] on span "Select products" at bounding box center [356, 309] width 47 height 8
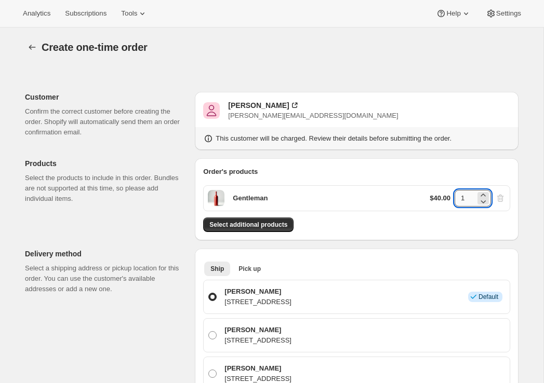
click at [465, 198] on input "1" at bounding box center [464, 198] width 21 height 17
type input "12"
click at [417, 235] on div "Order's products Gentleman $40.00 12 Select additional products" at bounding box center [357, 199] width 324 height 82
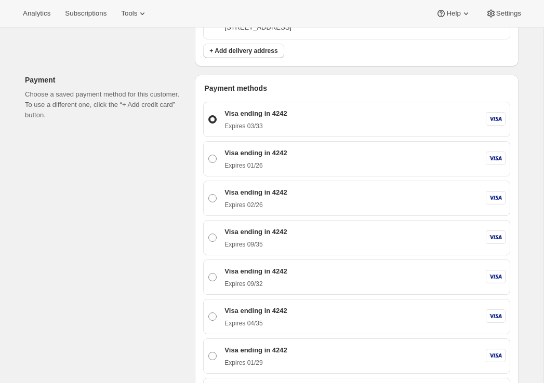
scroll to position [640, 0]
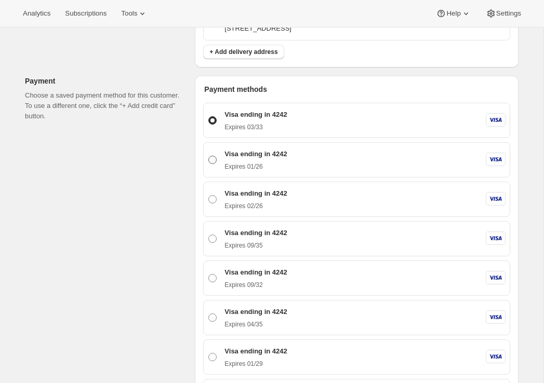
click at [279, 155] on p "Visa ending in 4242" at bounding box center [255, 154] width 62 height 10
click at [209, 156] on input "Visa ending in 4242 Expires 01/26" at bounding box center [208, 156] width 1 height 1
radio input "true"
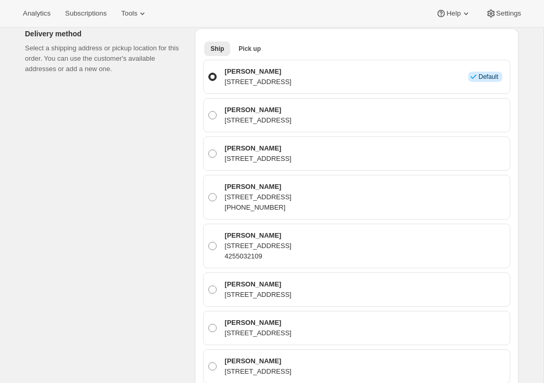
scroll to position [0, 0]
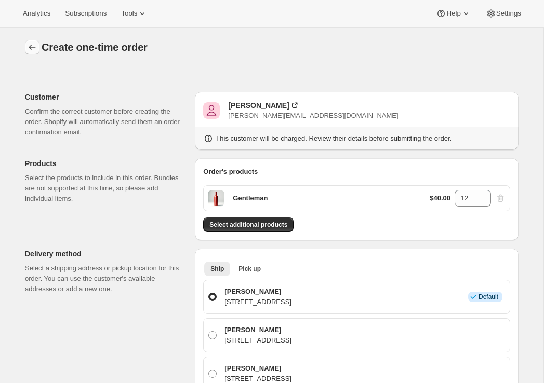
click at [31, 49] on icon "button" at bounding box center [32, 47] width 10 height 10
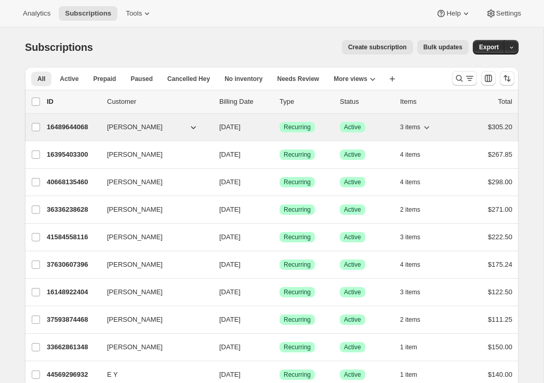
click at [80, 127] on p "16489644068" at bounding box center [73, 127] width 52 height 10
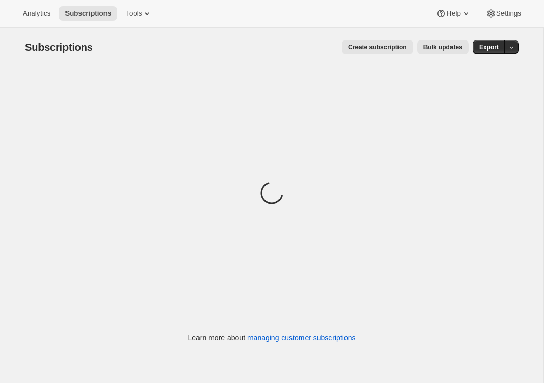
click at [382, 48] on span "Create subscription" at bounding box center [377, 47] width 59 height 8
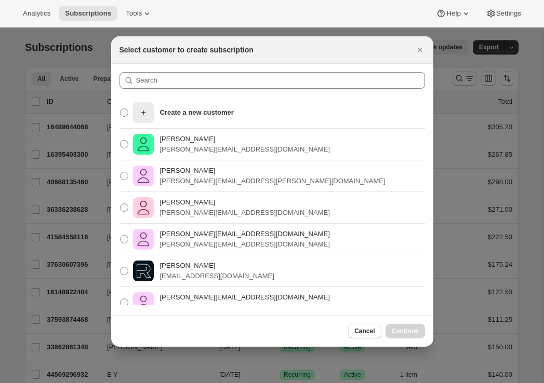
scroll to position [79, 0]
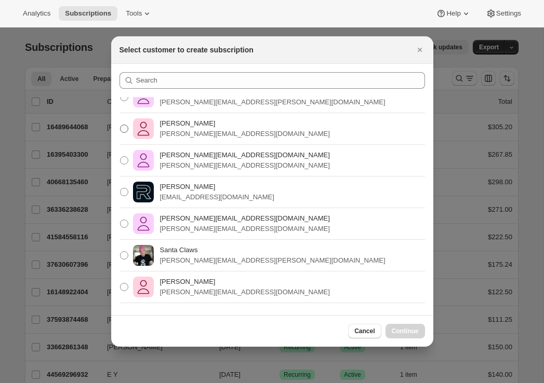
click at [184, 125] on p "[PERSON_NAME]" at bounding box center [245, 123] width 170 height 10
click at [120, 125] on input "Emily Yuhas emily@awtomic.com" at bounding box center [120, 125] width 1 height 1
radio input "true"
click at [395, 330] on span "Continue" at bounding box center [405, 331] width 27 height 8
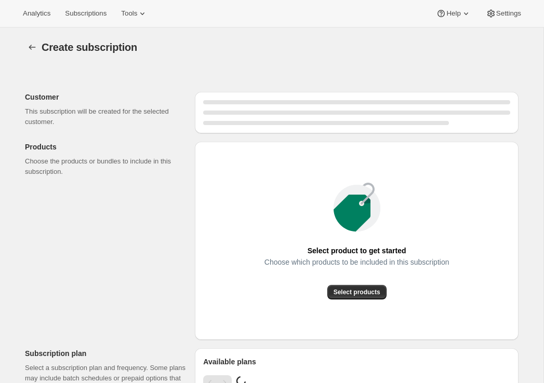
radio input "true"
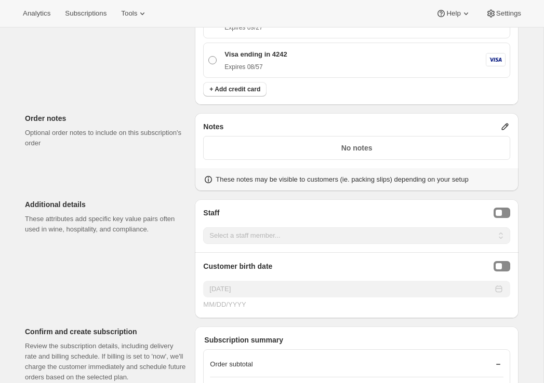
scroll to position [1681, 0]
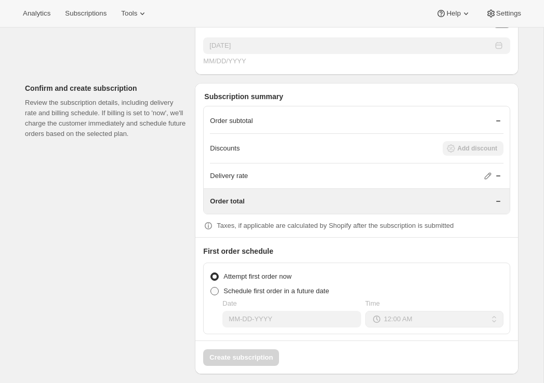
click at [245, 289] on span "Schedule first order in a future date" at bounding box center [275, 291] width 105 height 8
click at [211, 288] on input "Schedule first order in a future date" at bounding box center [210, 287] width 1 height 1
radio input "true"
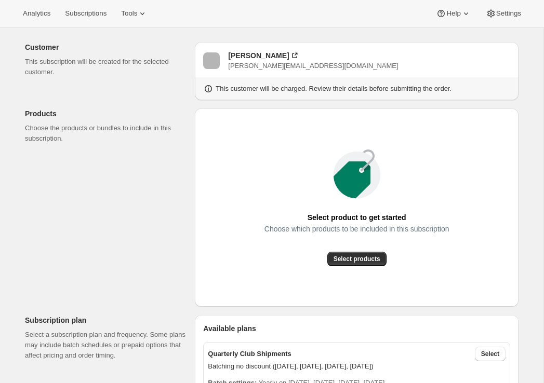
scroll to position [0, 0]
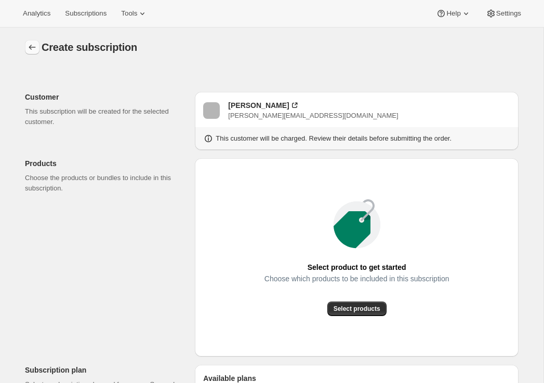
click at [33, 47] on icon "button" at bounding box center [32, 47] width 10 height 10
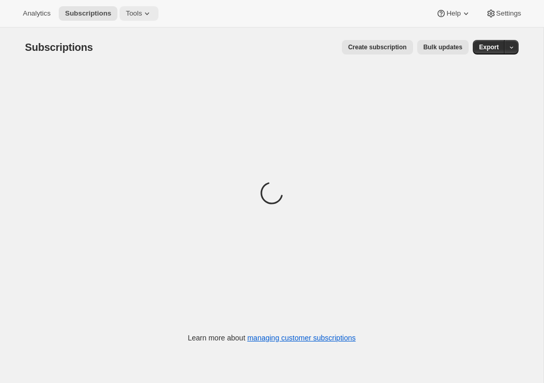
click at [142, 18] on button "Tools" at bounding box center [138, 13] width 39 height 15
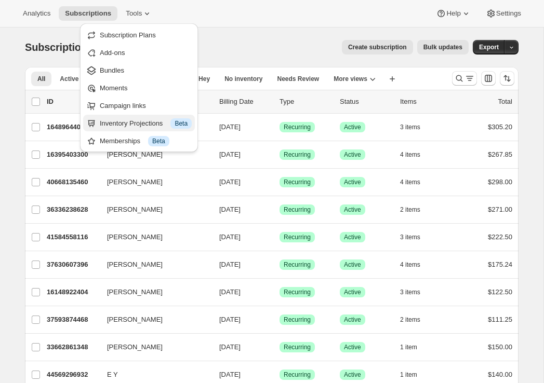
click at [109, 123] on div "Inventory Projections Info Beta" at bounding box center [146, 123] width 92 height 10
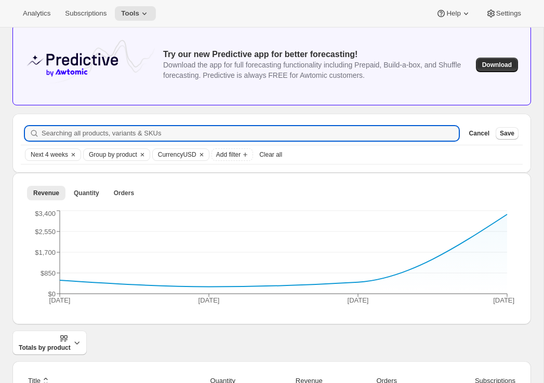
scroll to position [44, 0]
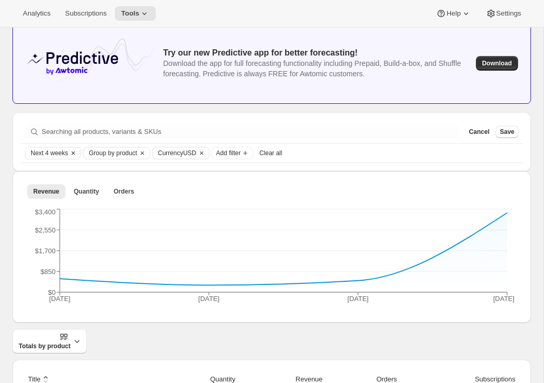
click at [43, 150] on span "Next 4 weeks" at bounding box center [49, 153] width 37 height 8
drag, startPoint x: 44, startPoint y: 185, endPoint x: 77, endPoint y: 185, distance: 33.2
type input "15"
click at [77, 185] on input "Date Range" at bounding box center [64, 183] width 67 height 15
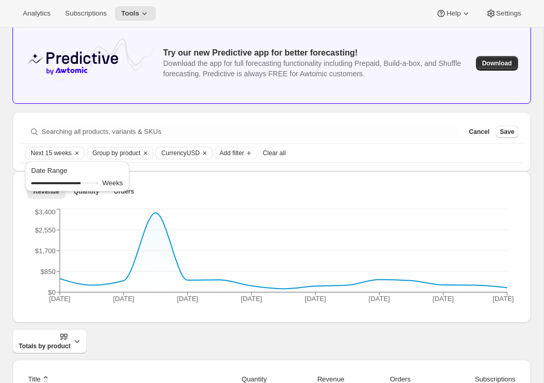
click at [179, 330] on div "Totals by product" at bounding box center [271, 341] width 518 height 24
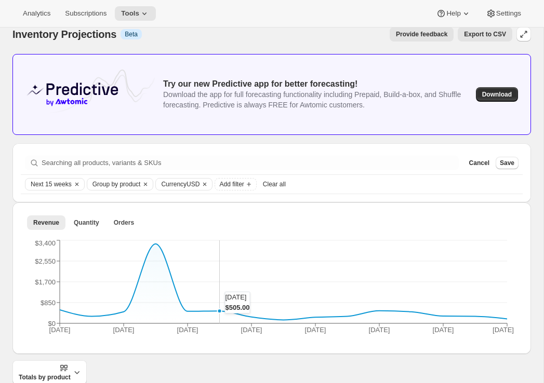
scroll to position [0, 0]
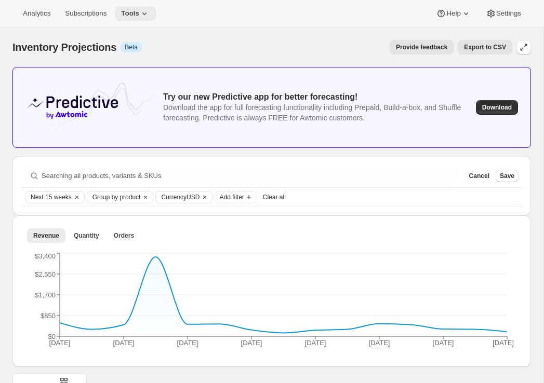
click at [146, 16] on icon at bounding box center [144, 13] width 10 height 10
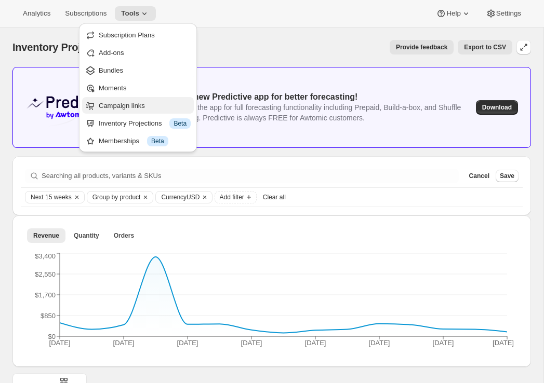
click at [139, 106] on span "Campaign links" at bounding box center [122, 106] width 46 height 8
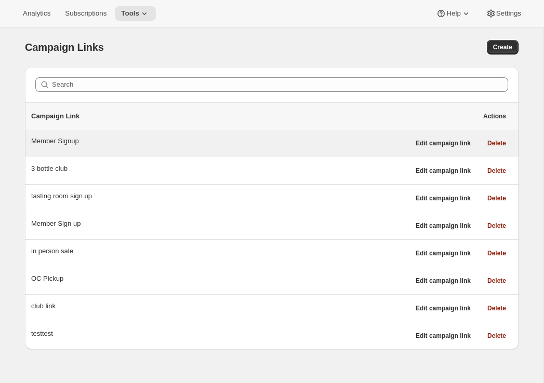
click at [265, 138] on div "Member Signup" at bounding box center [220, 141] width 378 height 10
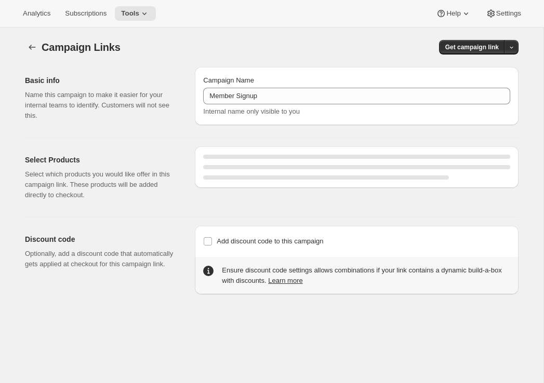
select select "gid://shopify/SellingPlan/7445479460"
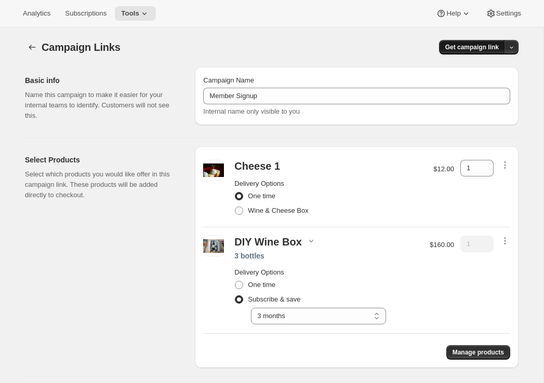
click at [477, 49] on span "Get campaign link" at bounding box center [471, 47] width 53 height 8
click at [482, 91] on span "QR Code" at bounding box center [497, 87] width 30 height 10
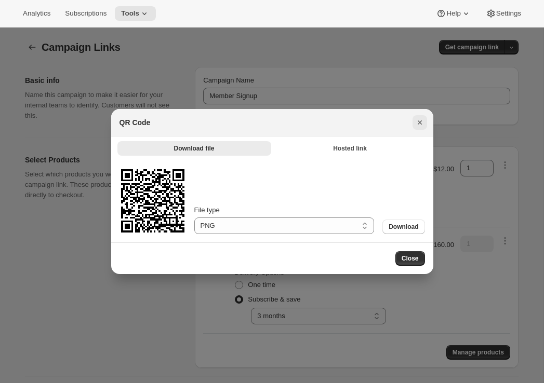
click at [420, 124] on icon "Close" at bounding box center [419, 122] width 10 height 10
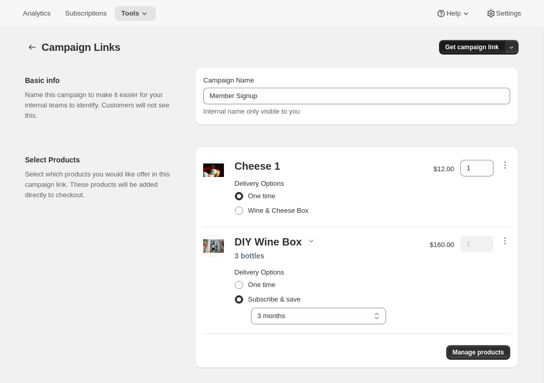
click at [472, 49] on span "Get campaign link" at bounding box center [471, 47] width 53 height 8
click at [399, 130] on div "Basic info Name this campaign to make it easier for your internal teams to iden…" at bounding box center [268, 256] width 502 height 395
click at [461, 47] on span "Get campaign link" at bounding box center [471, 47] width 53 height 8
click at [475, 88] on icon "button" at bounding box center [475, 88] width 1 height 1
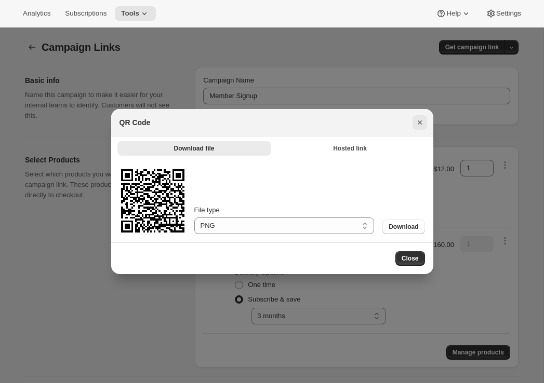
click at [419, 124] on icon "Close" at bounding box center [419, 122] width 10 height 10
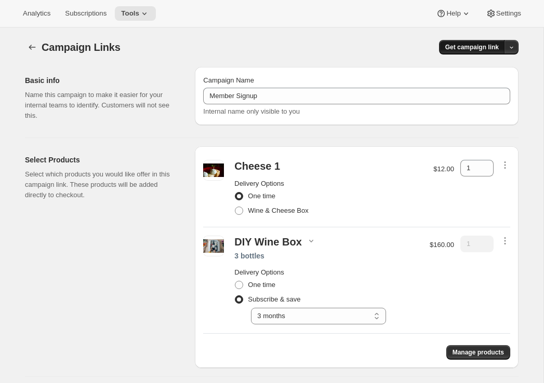
click at [466, 48] on span "Get campaign link" at bounding box center [471, 47] width 53 height 8
click at [493, 71] on span "Copy Link" at bounding box center [497, 69] width 30 height 8
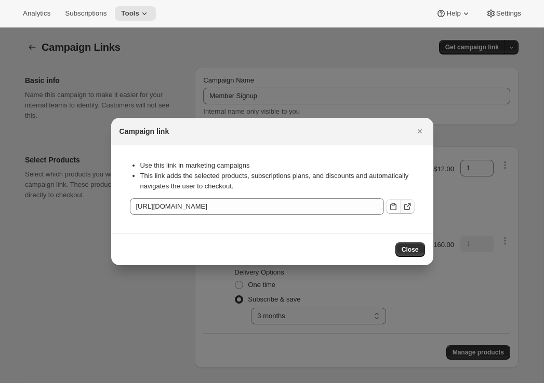
click at [407, 207] on icon ":rbi:" at bounding box center [407, 207] width 10 height 10
click at [417, 130] on icon "Close" at bounding box center [419, 131] width 10 height 10
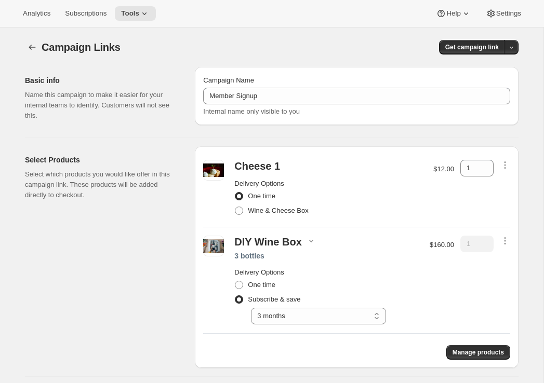
click at [181, 45] on div "Campaign Links" at bounding box center [159, 47] width 234 height 15
click at [514, 48] on button "button" at bounding box center [511, 47] width 15 height 15
click at [384, 65] on div "Campaign Links. This page is ready Campaign Links Get campaign link" at bounding box center [271, 47] width 493 height 39
click at [90, 18] on button "Subscriptions" at bounding box center [86, 13] width 54 height 15
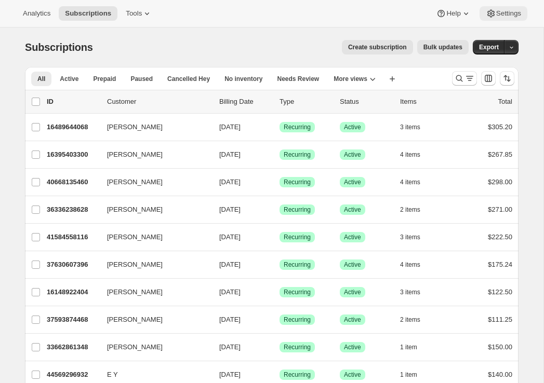
click at [490, 14] on icon at bounding box center [491, 13] width 10 height 10
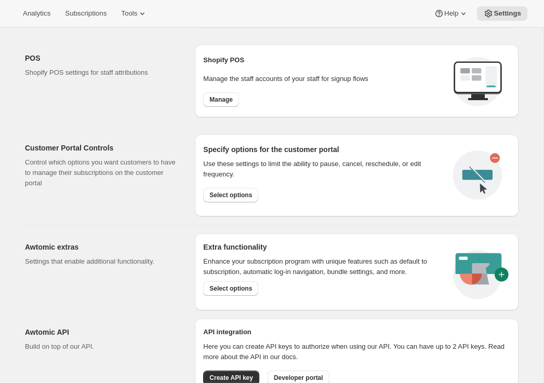
scroll to position [444, 0]
